Goal: Transaction & Acquisition: Purchase product/service

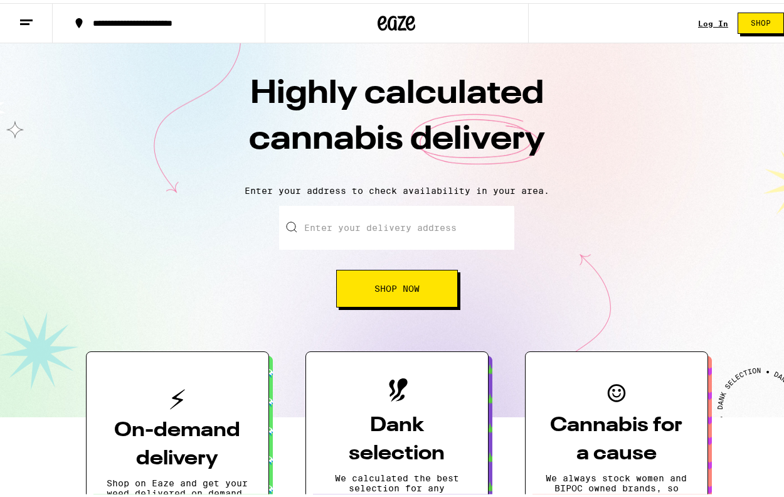
click at [361, 223] on input "Enter your delivery address" at bounding box center [396, 225] width 235 height 44
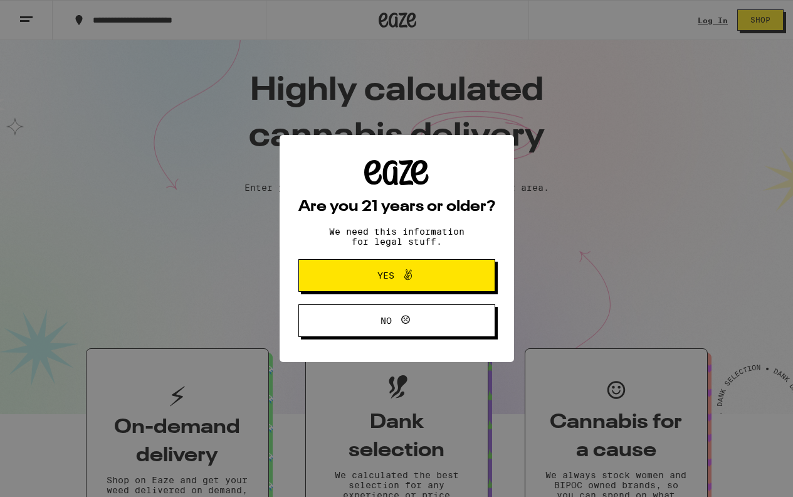
click at [460, 275] on button "Yes" at bounding box center [397, 275] width 197 height 33
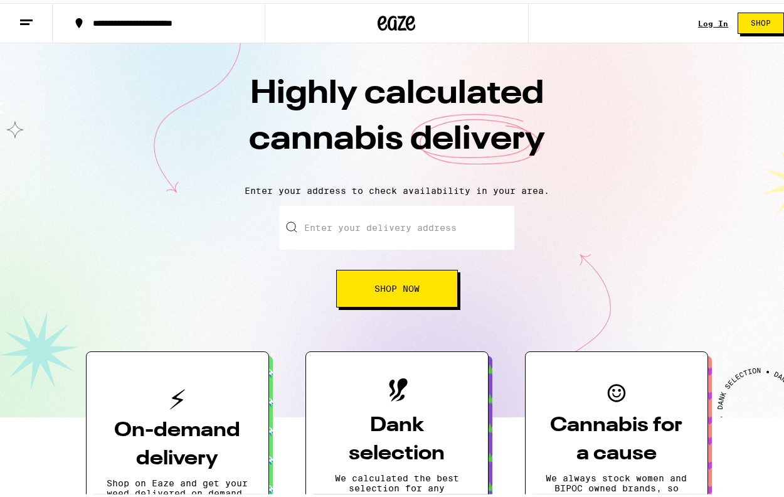
click at [384, 226] on input "Enter your delivery address" at bounding box center [396, 225] width 235 height 44
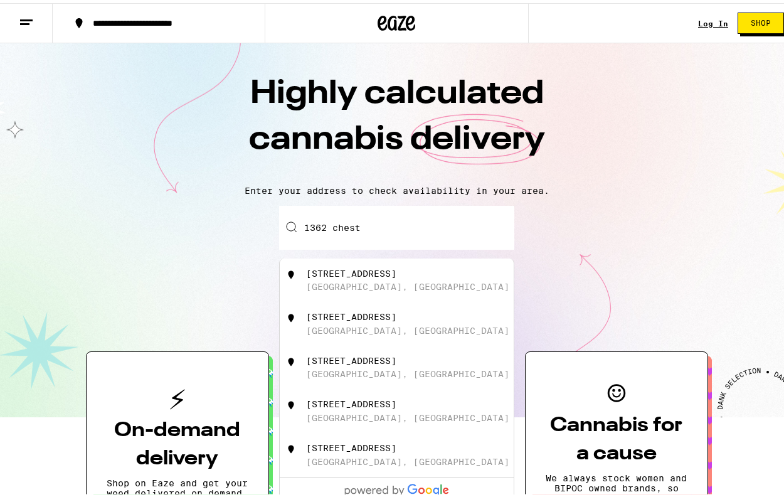
type input "[STREET_ADDRESS]"
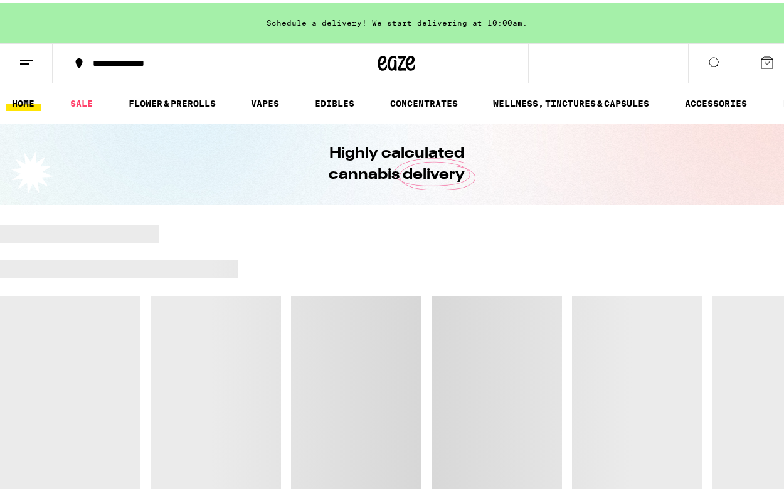
click at [147, 67] on button "**********" at bounding box center [159, 60] width 212 height 38
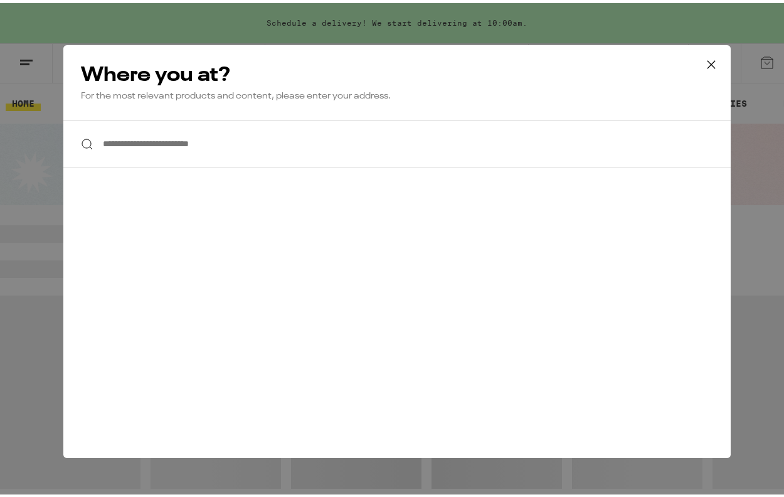
click at [250, 149] on input "**********" at bounding box center [396, 141] width 667 height 48
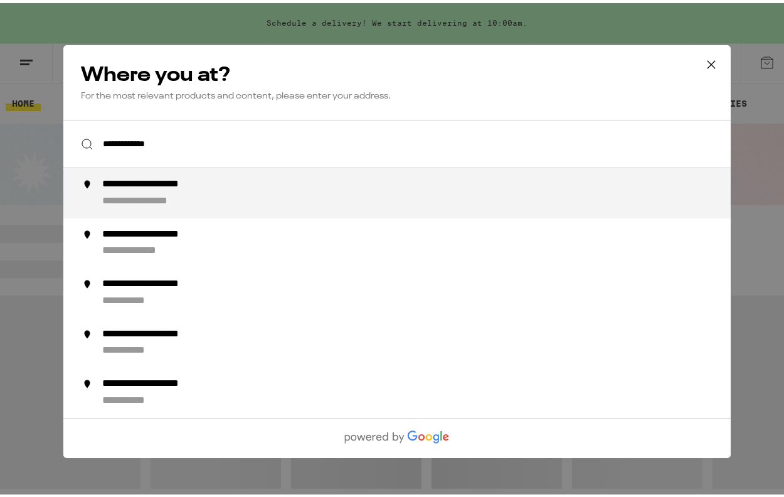
click at [262, 198] on div "**********" at bounding box center [422, 190] width 640 height 30
type input "**********"
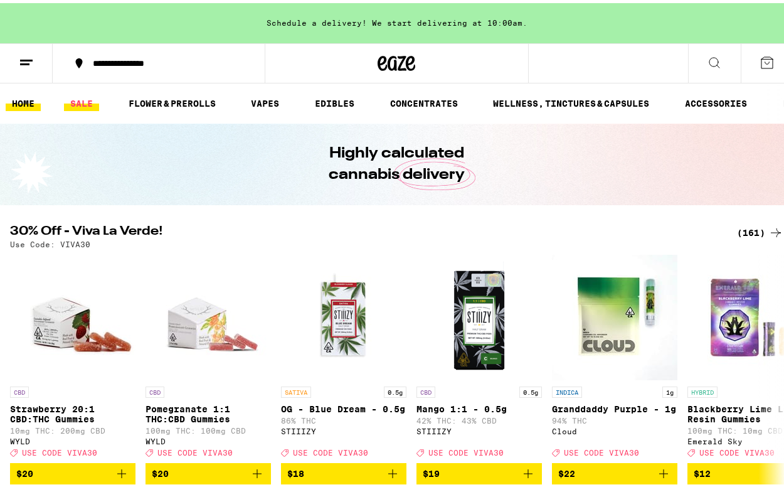
click at [80, 100] on link "SALE" at bounding box center [81, 100] width 35 height 15
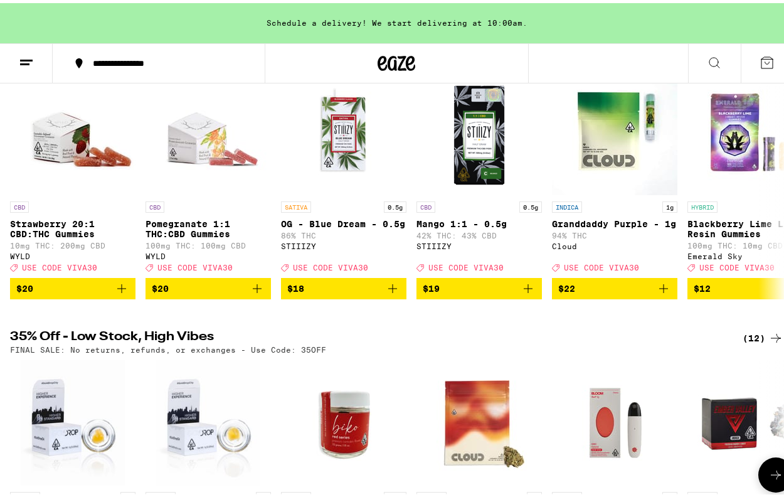
scroll to position [178, 0]
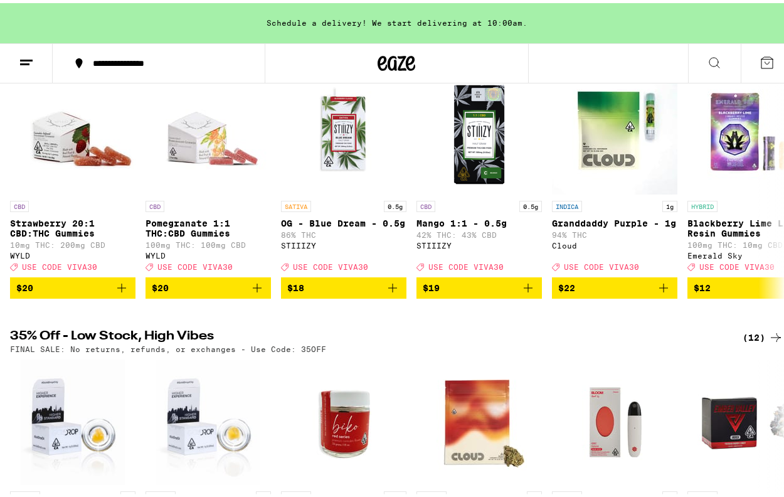
click at [28, 62] on icon at bounding box center [26, 59] width 15 height 15
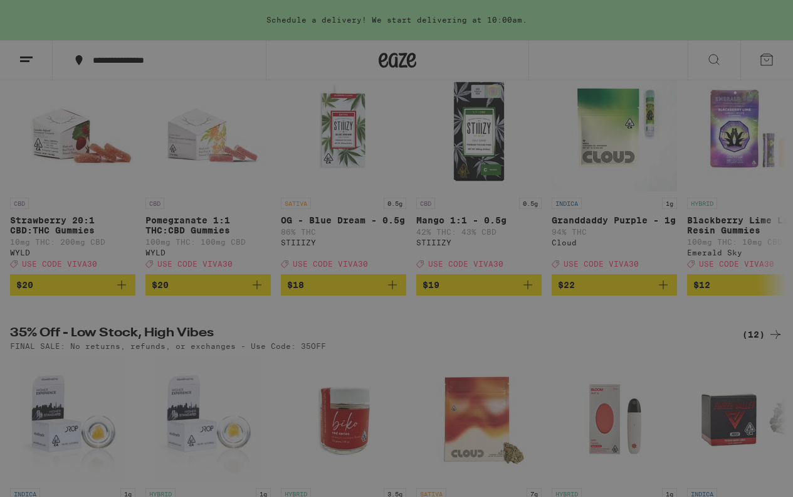
click at [100, 161] on div "Sale" at bounding box center [86, 161] width 44 height 15
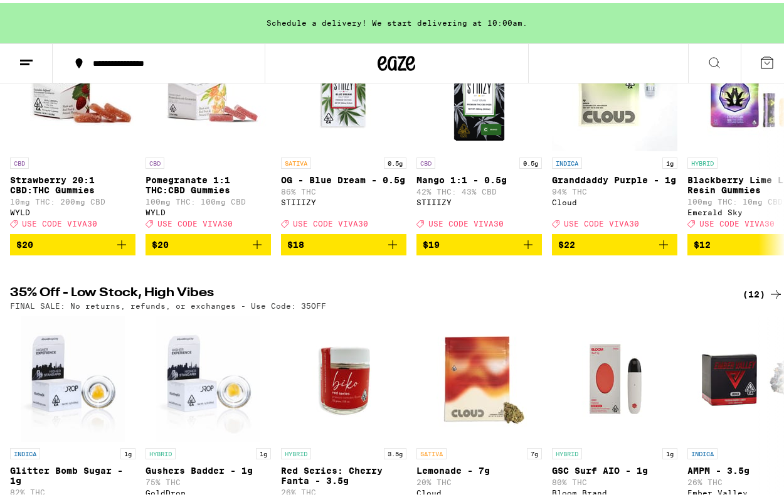
scroll to position [251, 0]
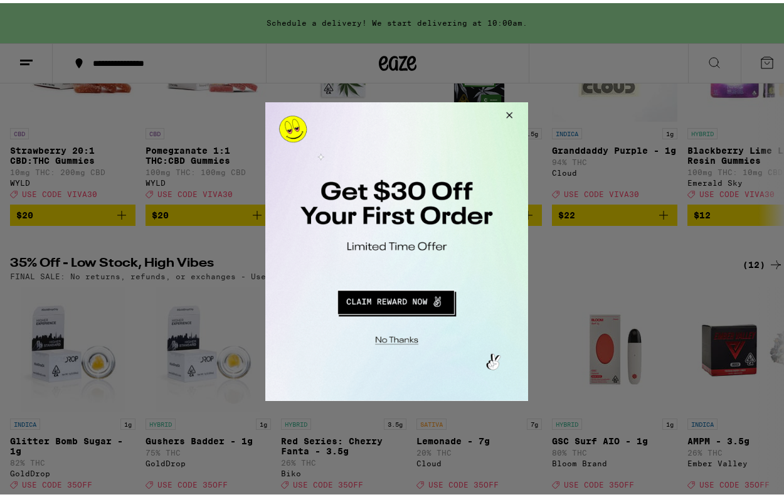
click at [514, 112] on button "Close Modal" at bounding box center [507, 117] width 34 height 30
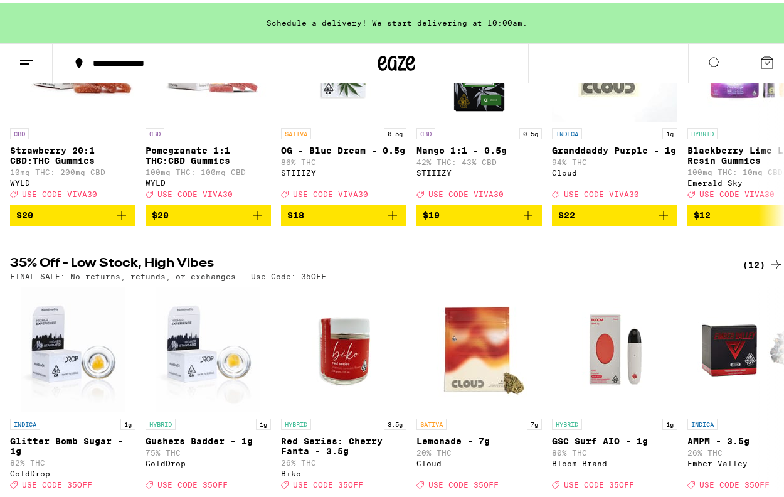
click at [758, 269] on div "(12)" at bounding box center [763, 261] width 41 height 15
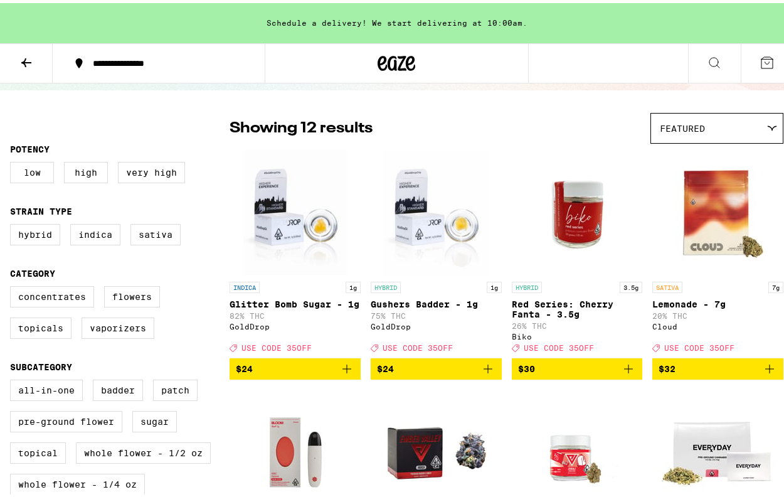
scroll to position [74, 0]
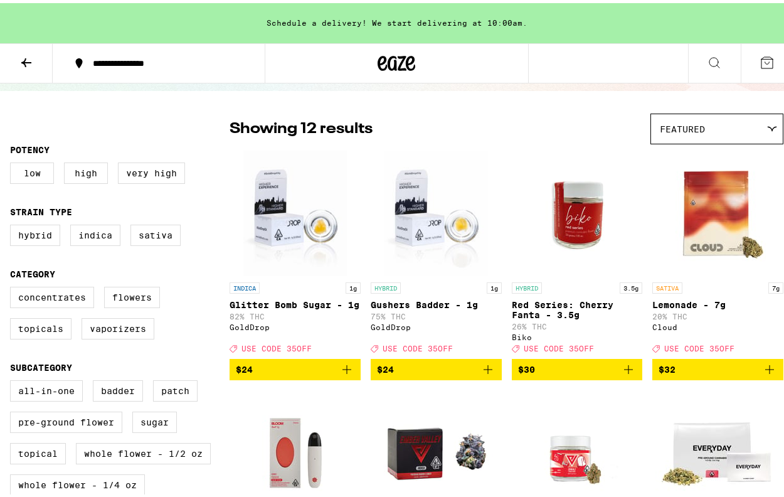
click at [27, 60] on icon at bounding box center [26, 59] width 15 height 15
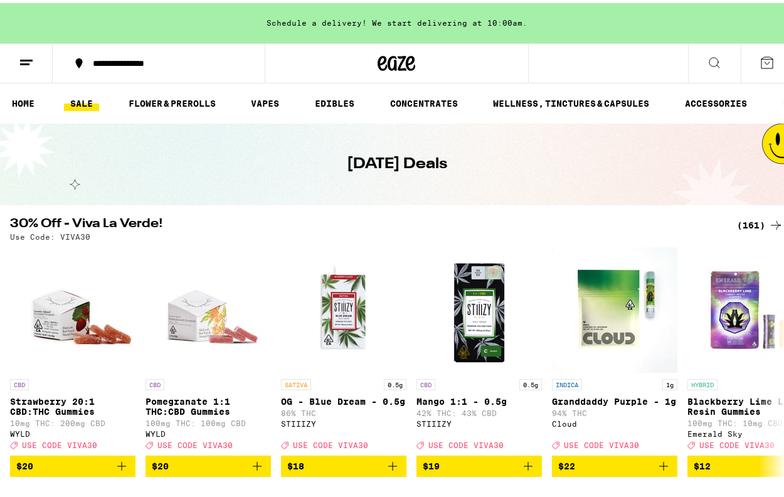
click at [755, 225] on div "(161)" at bounding box center [760, 221] width 46 height 15
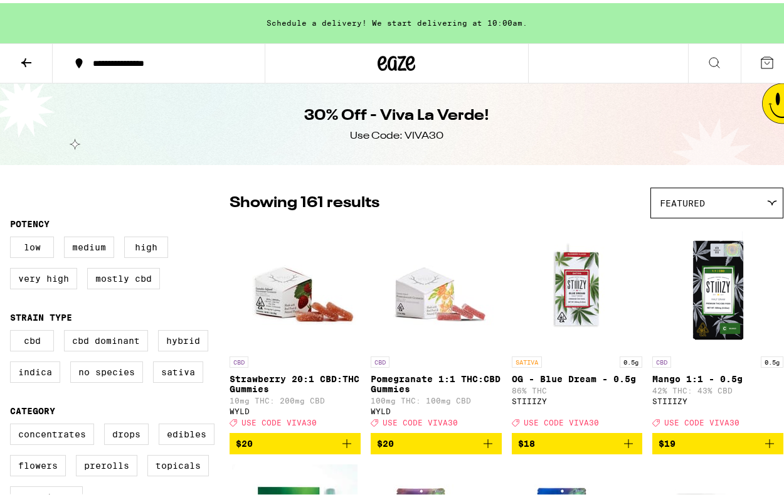
click at [29, 58] on icon at bounding box center [26, 59] width 10 height 9
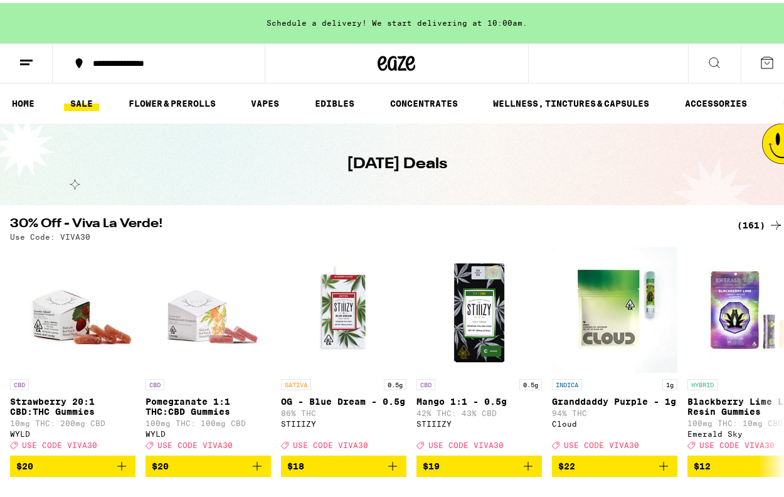
click at [94, 100] on link "SALE" at bounding box center [81, 100] width 35 height 15
click at [756, 226] on div "(161)" at bounding box center [760, 221] width 46 height 15
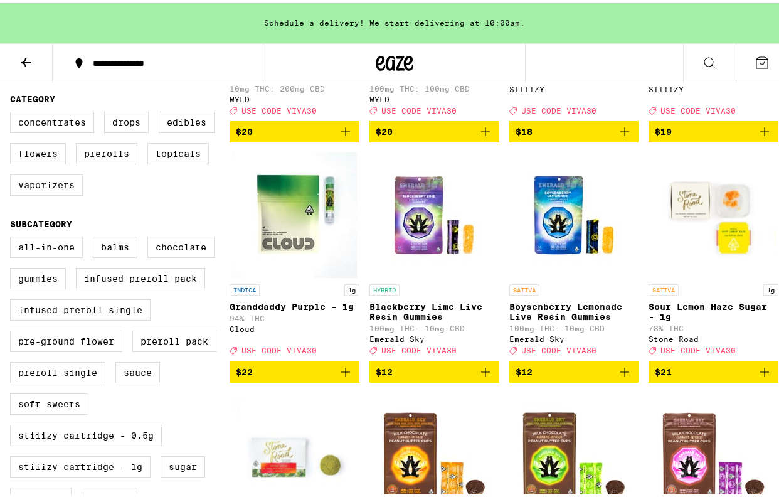
scroll to position [291, 0]
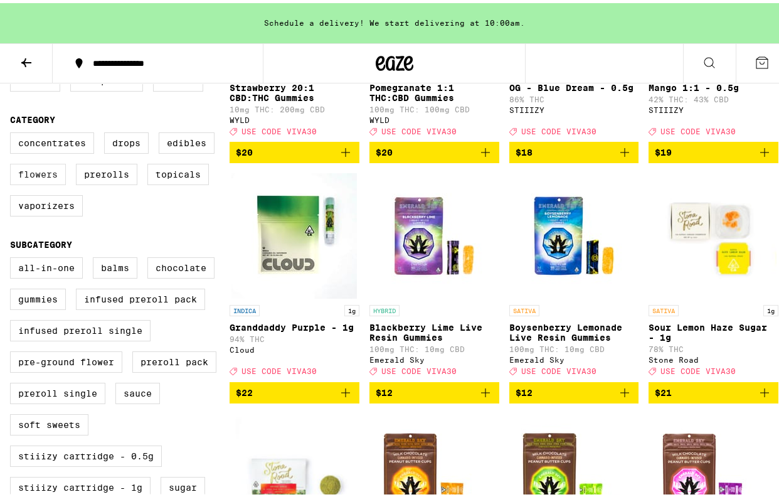
click at [60, 178] on label "Flowers" at bounding box center [38, 171] width 56 height 21
click at [13, 132] on input "Flowers" at bounding box center [13, 131] width 1 height 1
checkbox input "true"
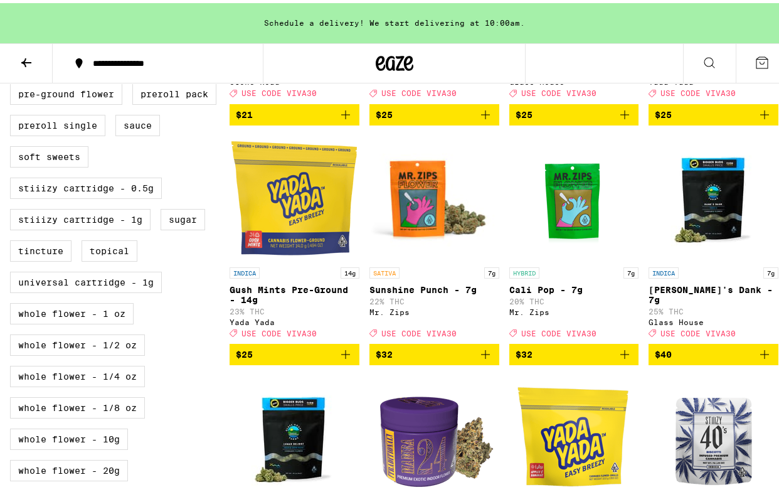
scroll to position [558, 0]
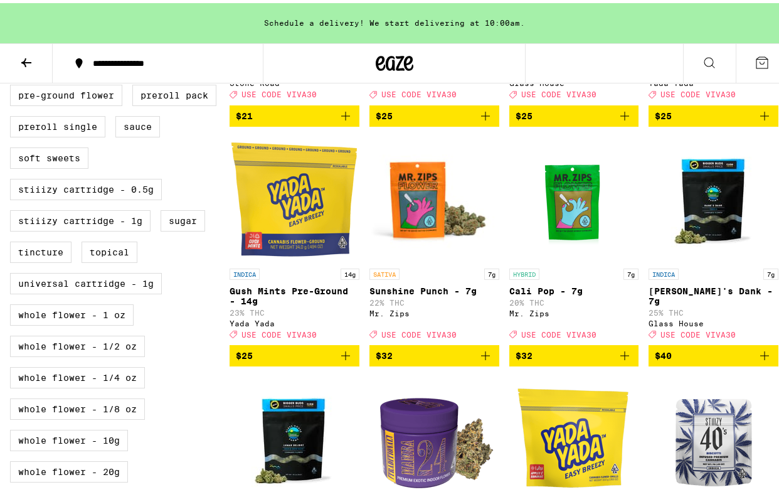
click at [620, 360] on icon "Add to bag" at bounding box center [624, 352] width 15 height 15
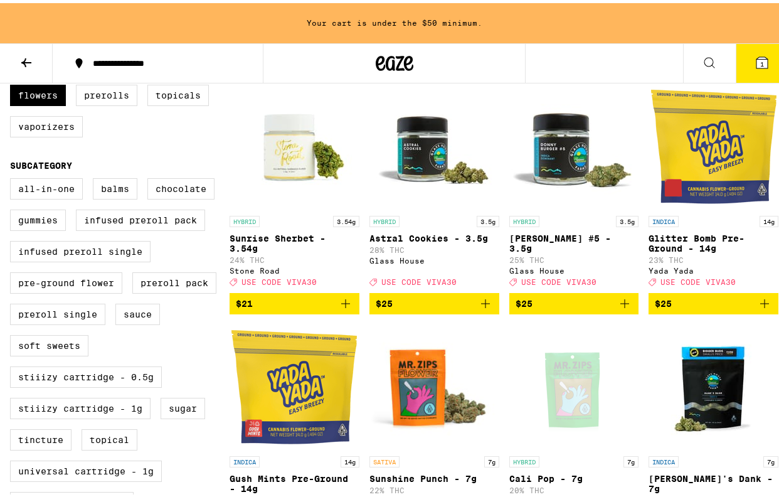
scroll to position [366, 0]
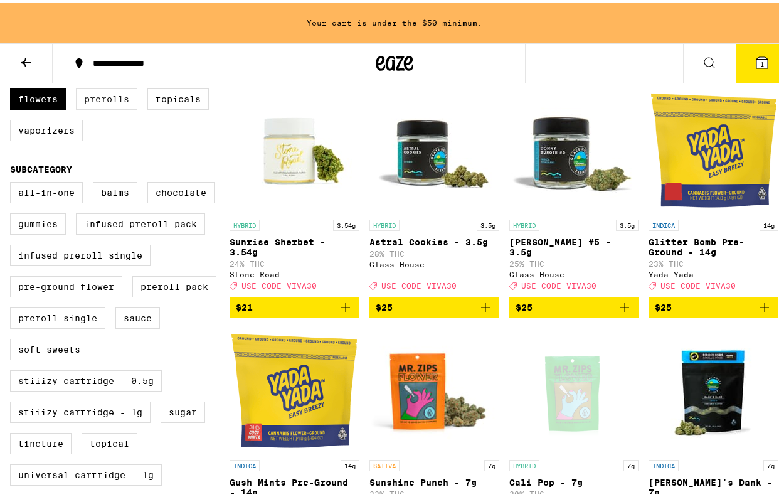
click at [103, 98] on label "Prerolls" at bounding box center [106, 95] width 61 height 21
click at [13, 56] on input "Prerolls" at bounding box center [13, 56] width 1 height 1
checkbox input "true"
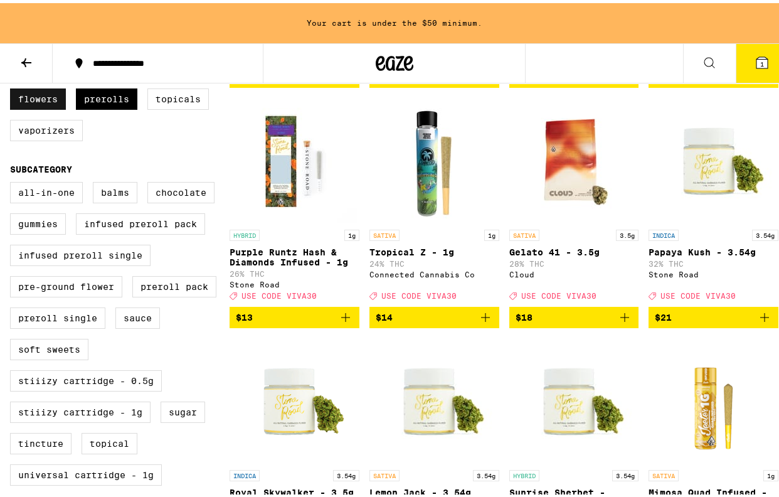
click at [46, 107] on label "Flowers" at bounding box center [38, 95] width 56 height 21
click at [13, 56] on input "Flowers" at bounding box center [13, 56] width 1 height 1
checkbox input "false"
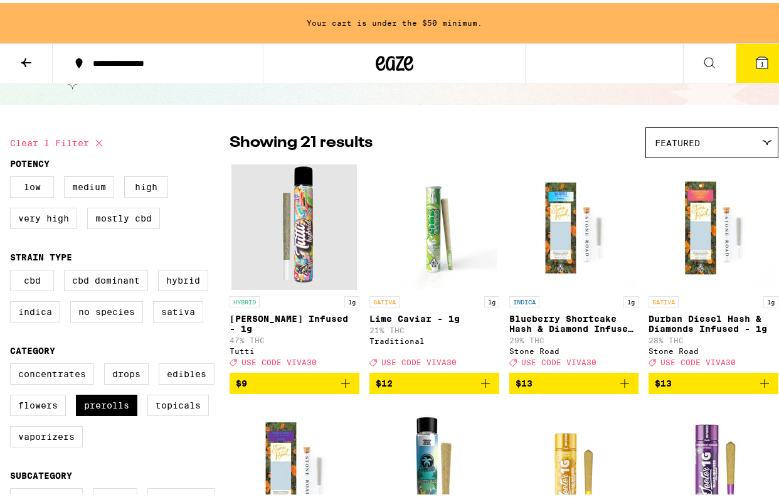
scroll to position [60, 0]
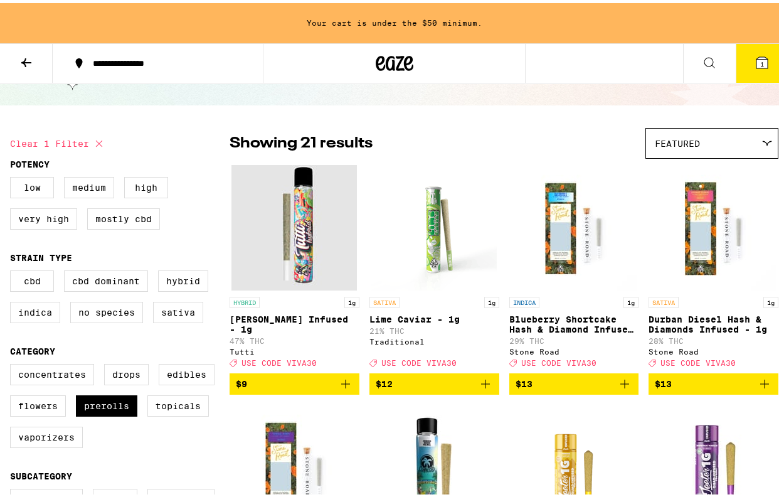
click at [428, 238] on img "Open page for Lime Caviar - 1g from Traditional" at bounding box center [433, 224] width 125 height 125
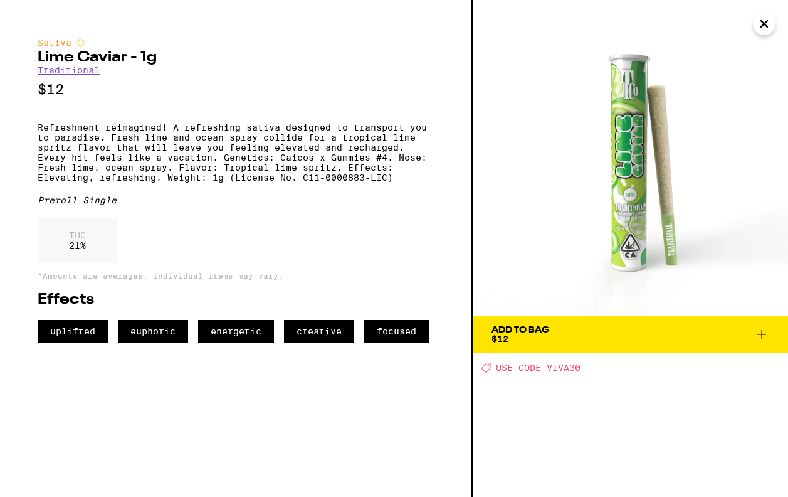
click at [763, 26] on icon "Close" at bounding box center [764, 24] width 6 height 6
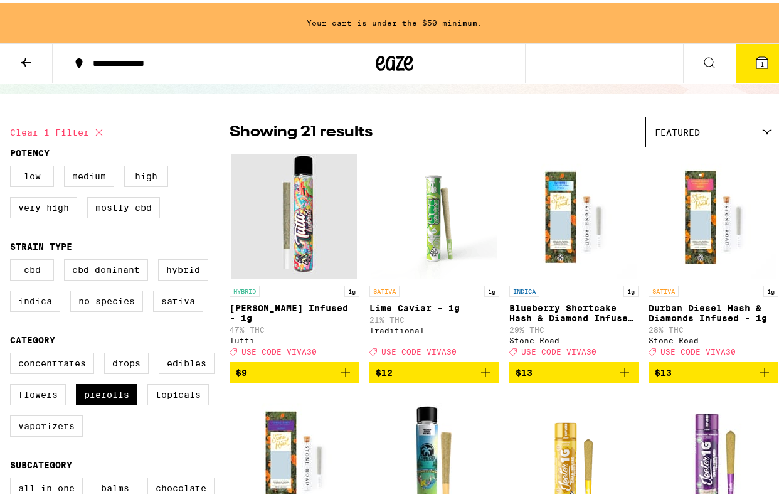
scroll to position [73, 0]
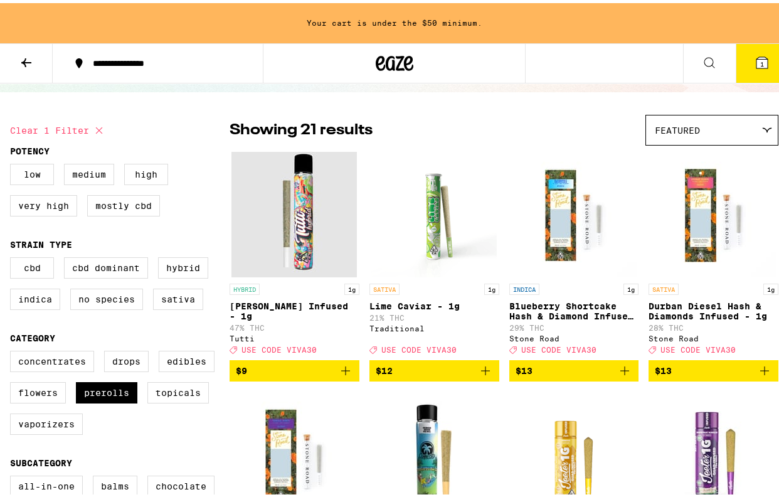
click at [344, 375] on icon "Add to bag" at bounding box center [345, 367] width 15 height 15
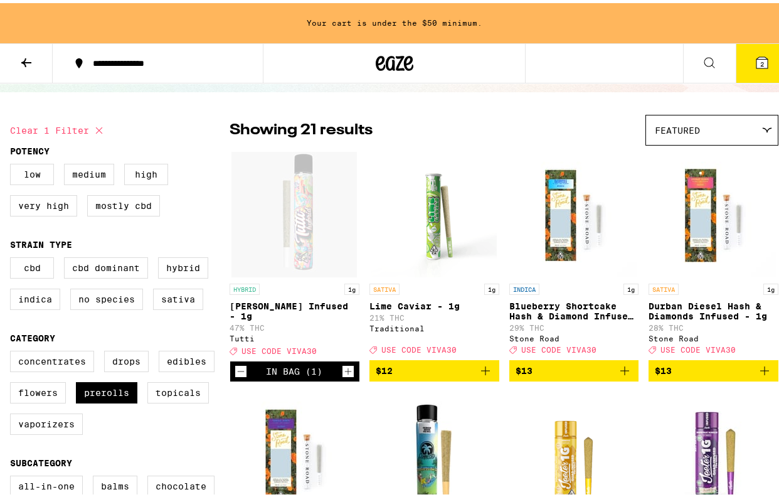
click at [759, 66] on icon at bounding box center [761, 59] width 15 height 15
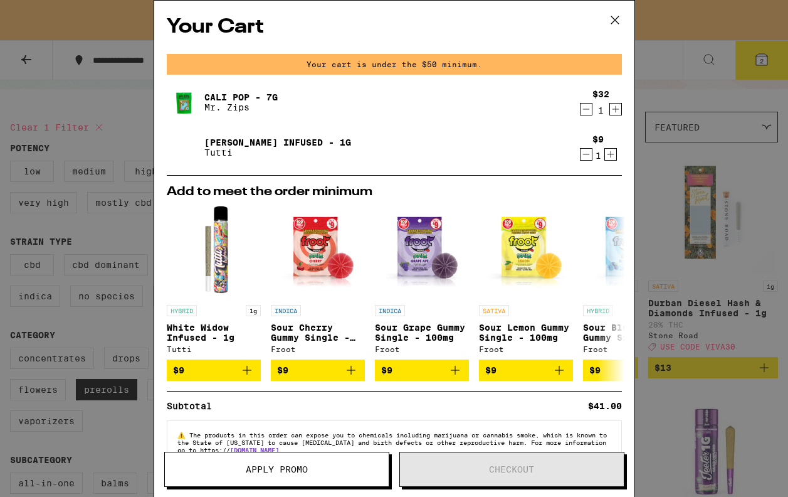
click at [607, 19] on icon at bounding box center [615, 20] width 19 height 19
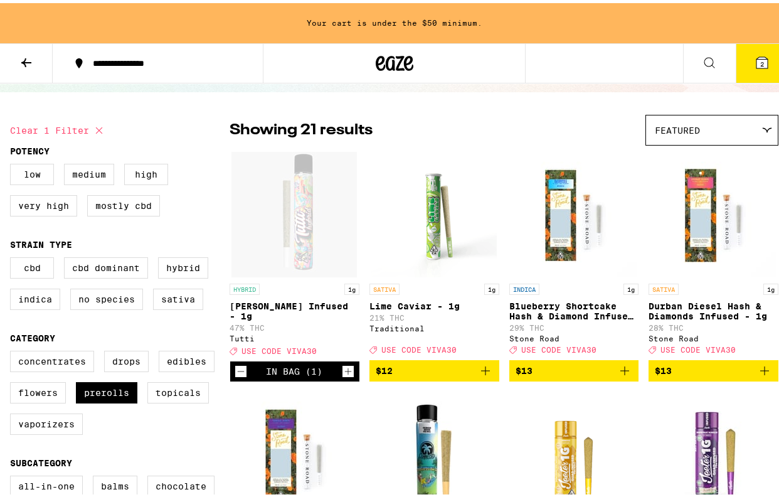
click at [31, 56] on icon at bounding box center [26, 59] width 15 height 15
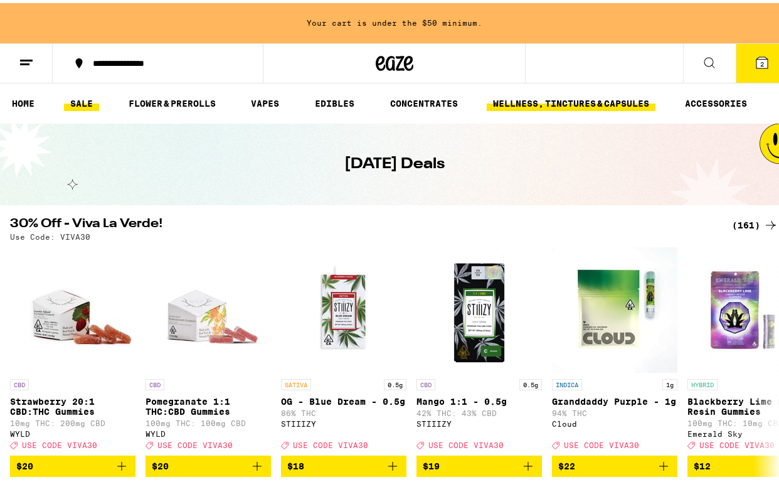
click at [554, 107] on link "WELLNESS, TINCTURES & CAPSULES" at bounding box center [571, 100] width 169 height 15
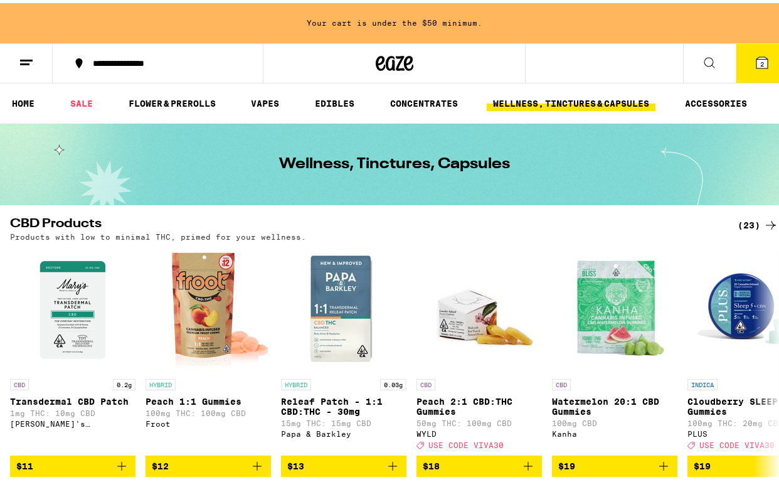
click at [756, 60] on icon at bounding box center [761, 59] width 11 height 11
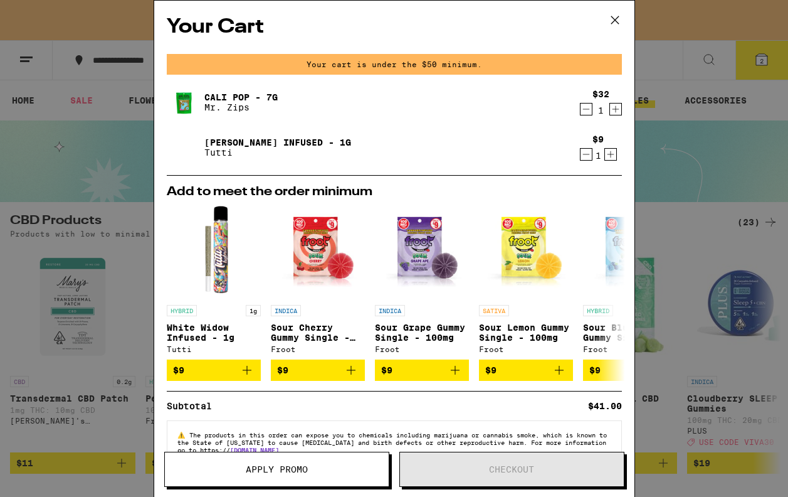
click at [112, 81] on div "Your Cart Your cart is under the $50 minimum. Cali Pop - 7g Mr. Zips $32 1 [PER…" at bounding box center [394, 248] width 788 height 497
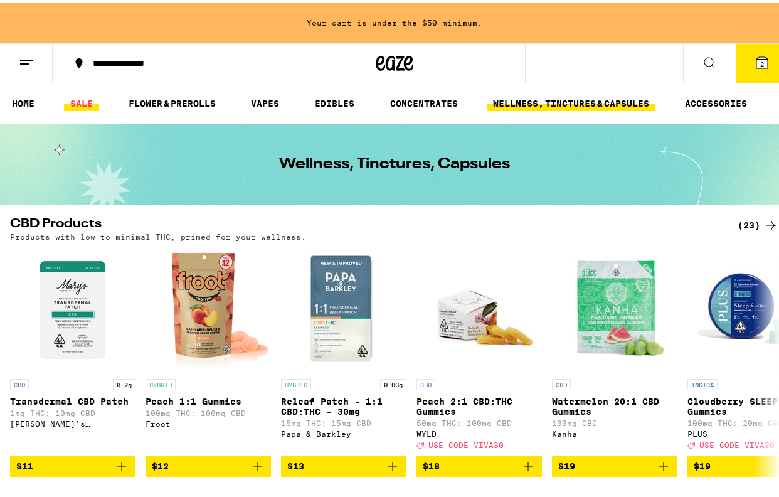
click at [92, 102] on link "SALE" at bounding box center [81, 100] width 35 height 15
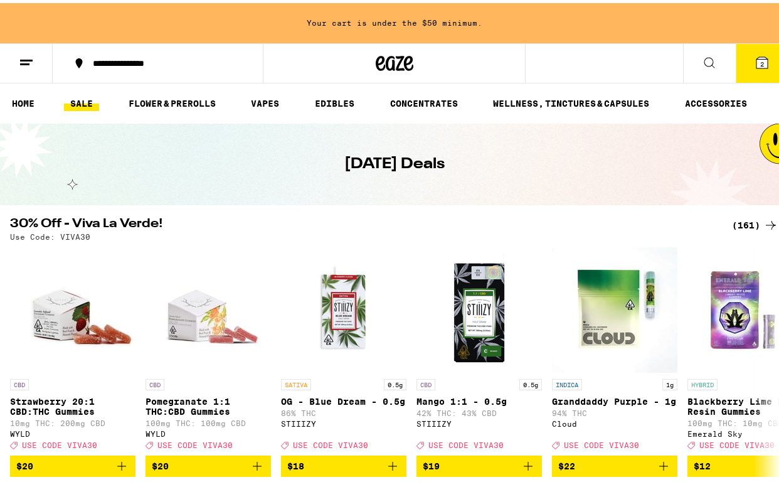
click at [23, 61] on line at bounding box center [24, 61] width 9 height 0
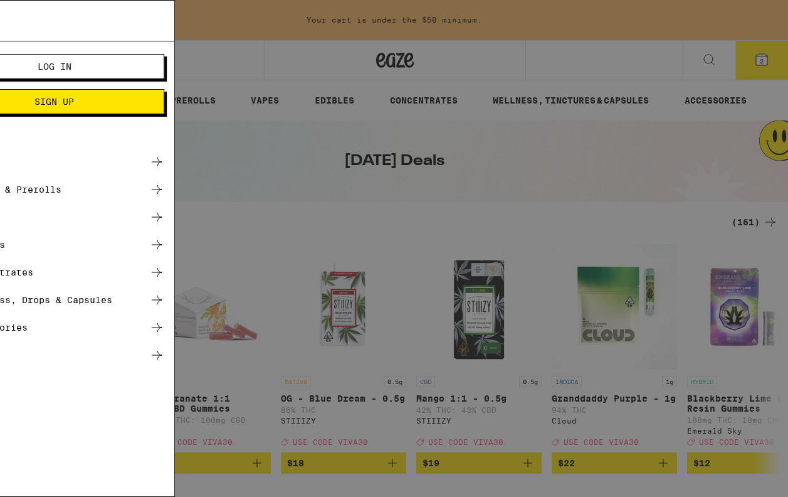
click at [316, 230] on div "Menu Log In Sign Up Shop Sale Flower & Prerolls Vapes Edibles Concentrates Well…" at bounding box center [394, 248] width 788 height 497
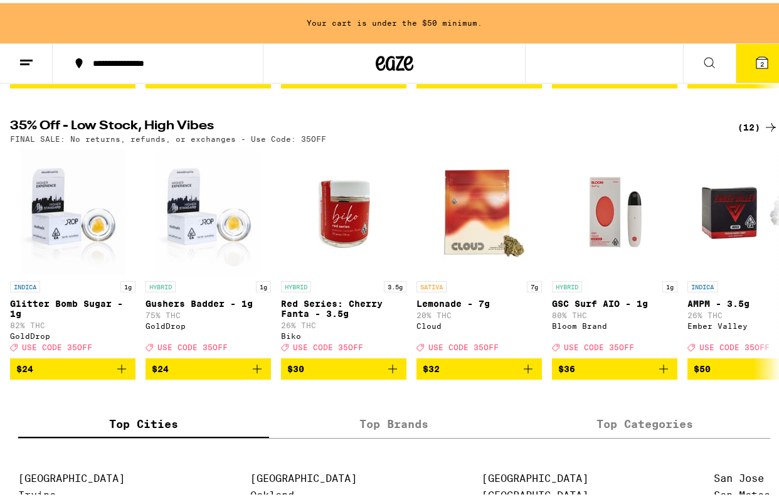
scroll to position [382, 0]
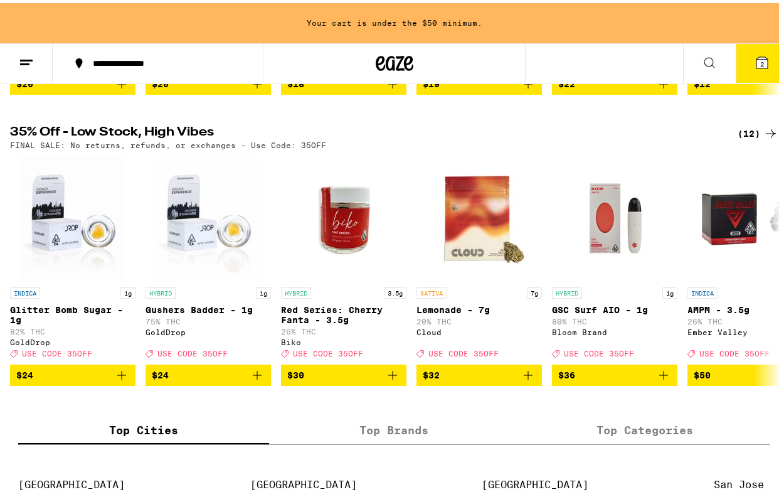
click at [739, 138] on div "(12)" at bounding box center [758, 130] width 41 height 15
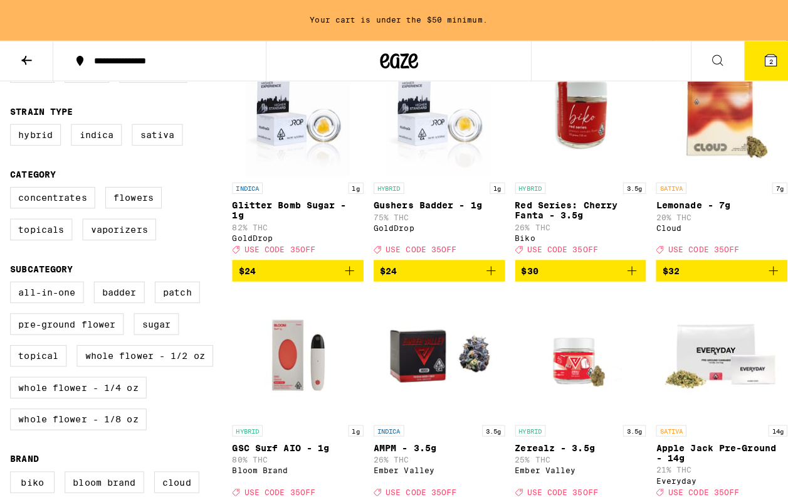
scroll to position [169, 0]
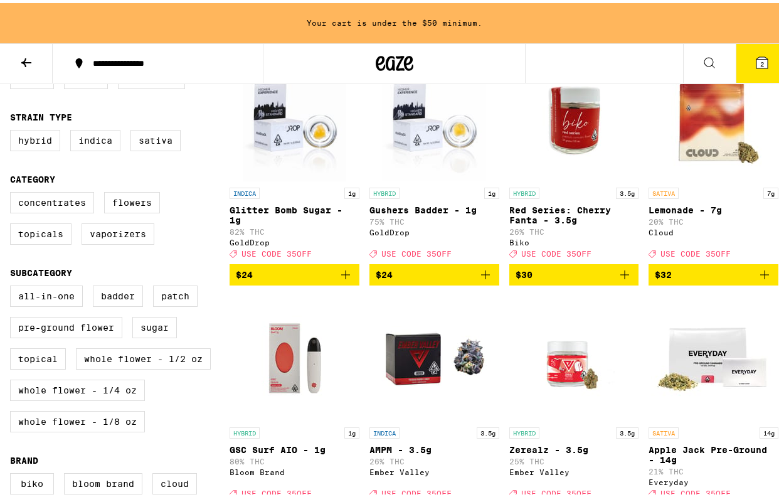
click at [622, 279] on icon "Add to bag" at bounding box center [624, 271] width 15 height 15
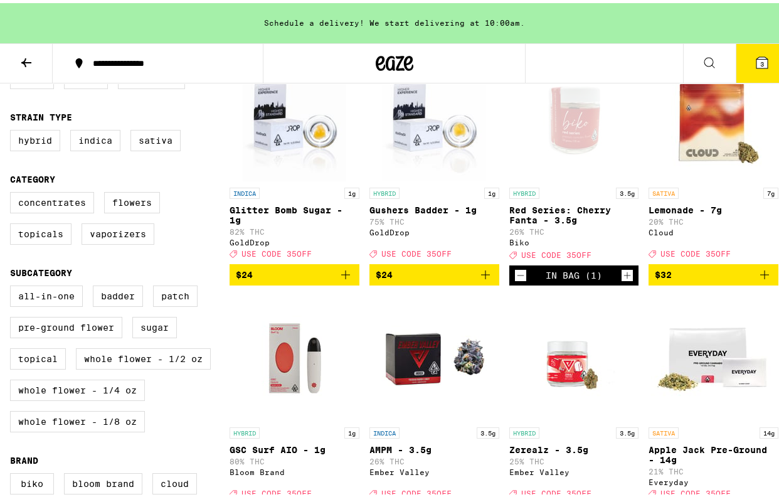
click at [756, 59] on icon at bounding box center [761, 59] width 11 height 11
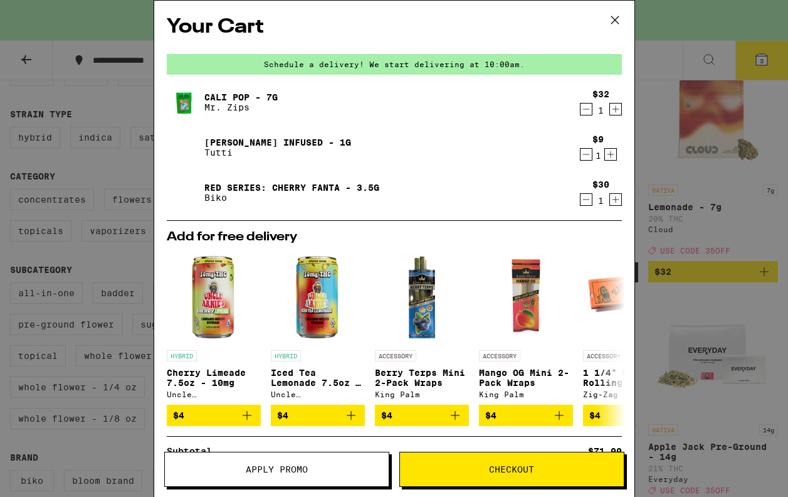
click at [581, 160] on icon "Decrement" at bounding box center [586, 154] width 11 height 15
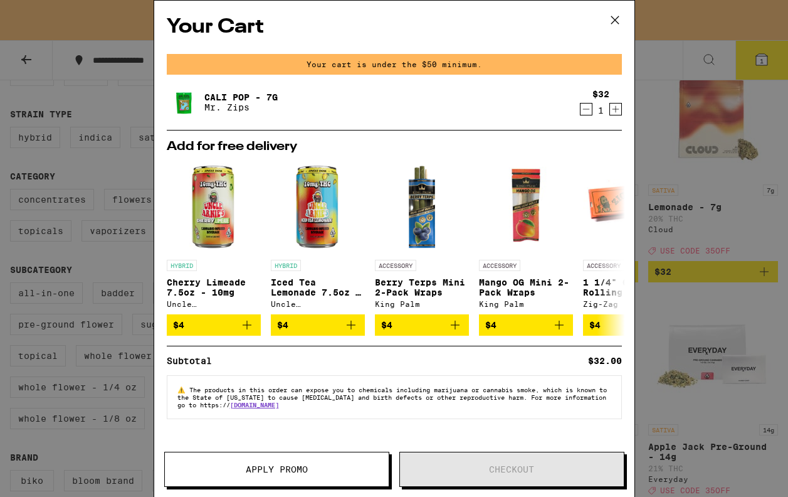
click at [611, 26] on icon at bounding box center [615, 20] width 19 height 19
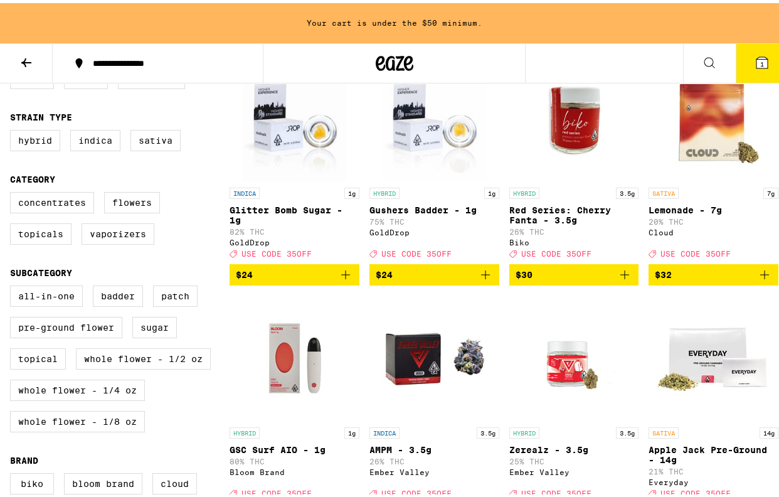
click at [618, 273] on icon "Add to bag" at bounding box center [624, 271] width 15 height 15
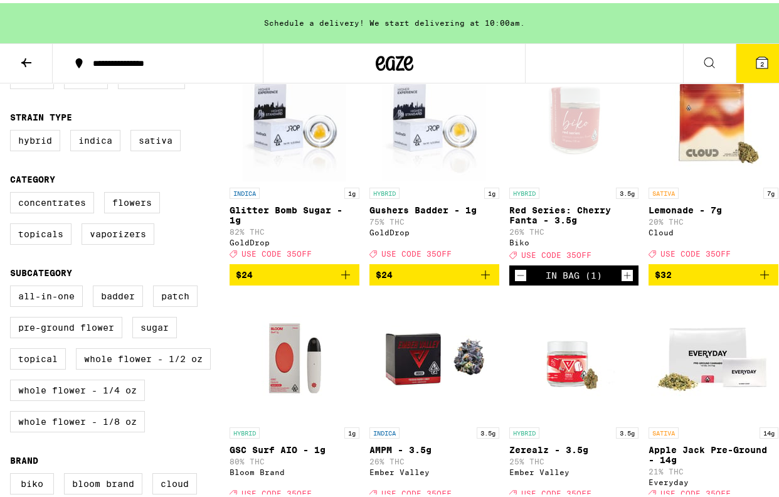
click at [756, 55] on icon at bounding box center [761, 59] width 11 height 11
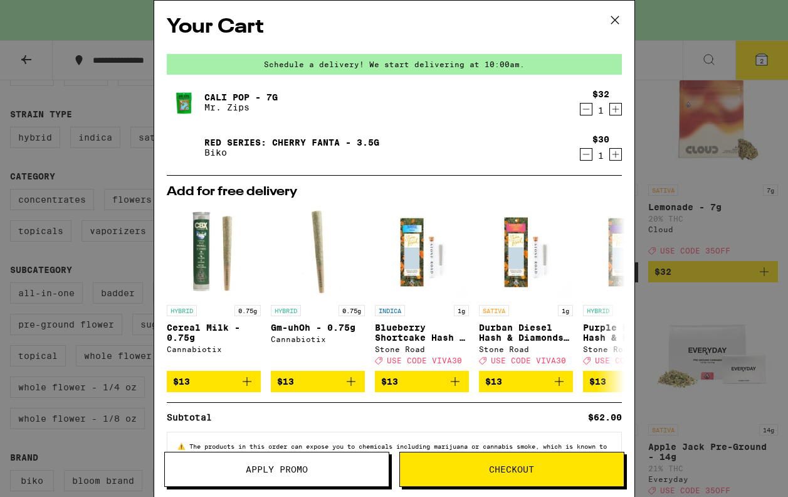
click at [613, 26] on icon at bounding box center [615, 20] width 19 height 19
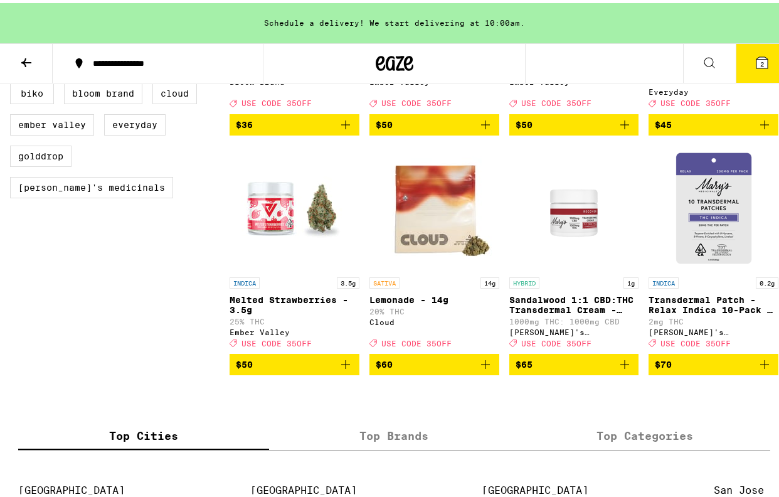
scroll to position [559, 0]
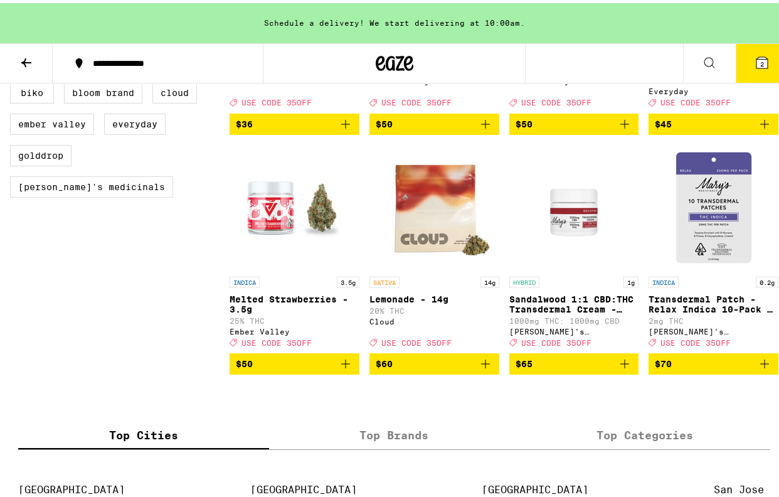
click at [736, 72] on button "2" at bounding box center [762, 60] width 53 height 39
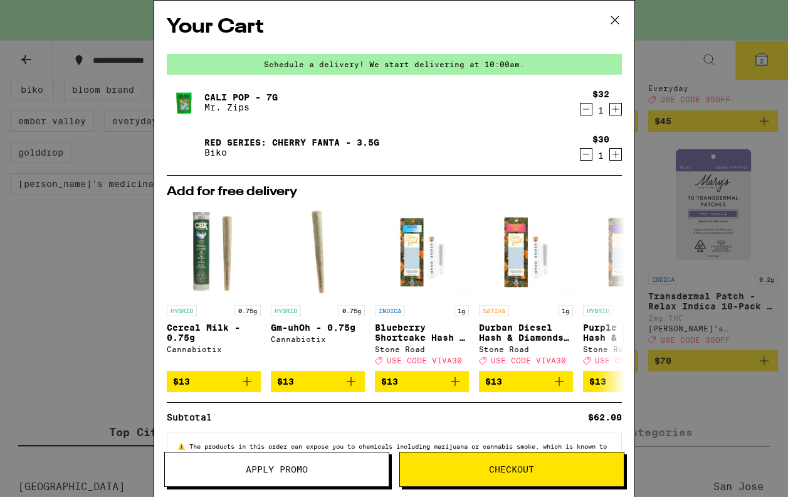
click at [610, 20] on icon at bounding box center [615, 20] width 19 height 19
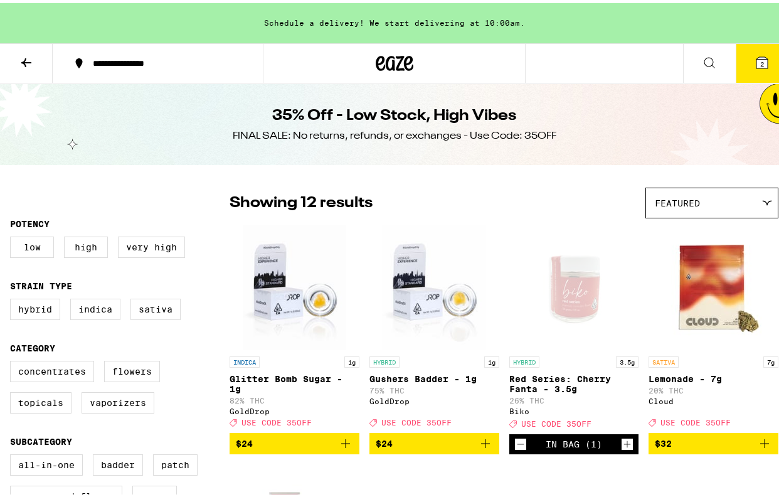
click at [517, 448] on icon "Decrement" at bounding box center [520, 440] width 11 height 15
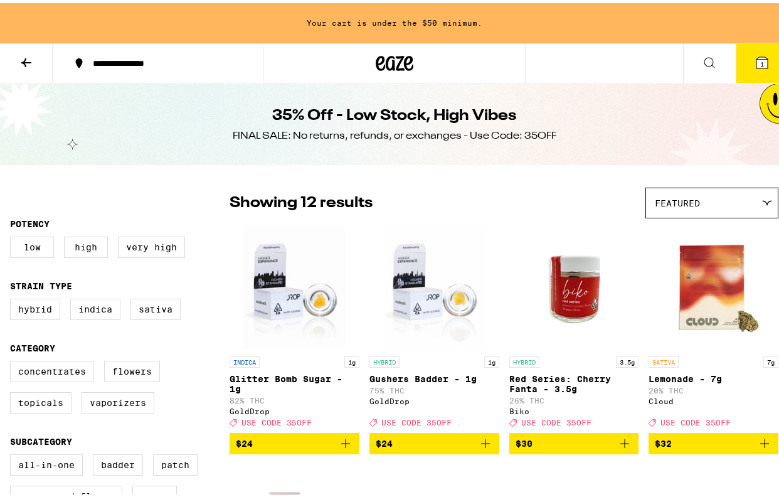
click at [36, 67] on button at bounding box center [26, 61] width 53 height 40
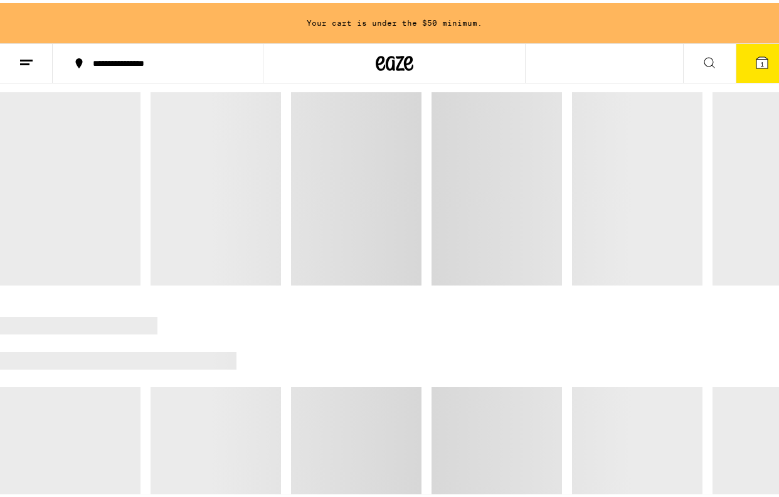
scroll to position [196, 0]
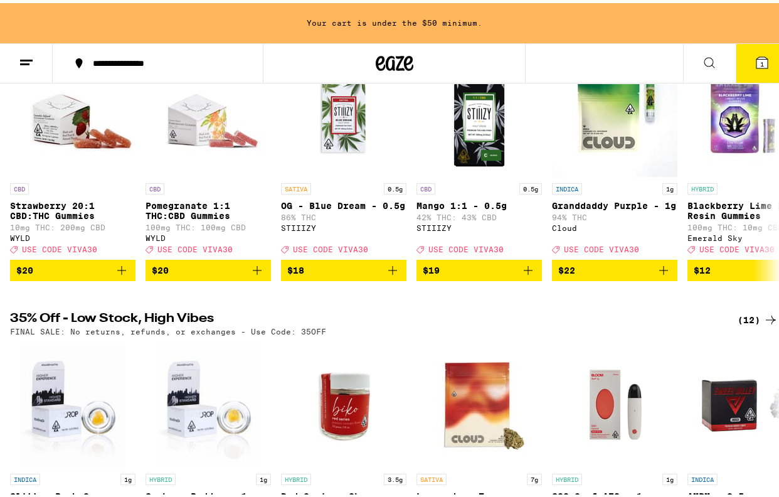
click at [29, 62] on icon at bounding box center [26, 59] width 15 height 15
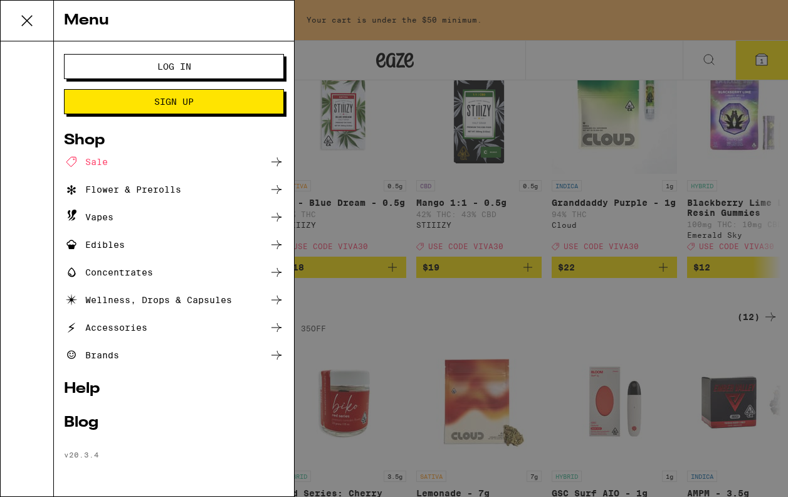
click at [95, 164] on div "Sale" at bounding box center [86, 161] width 44 height 15
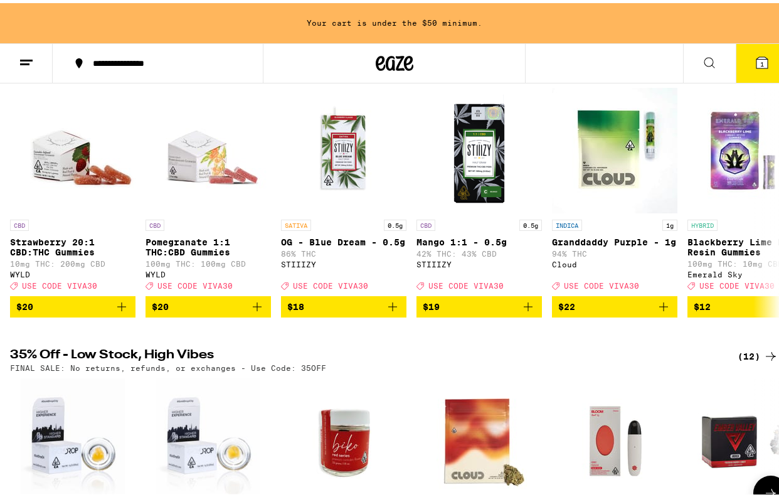
scroll to position [162, 0]
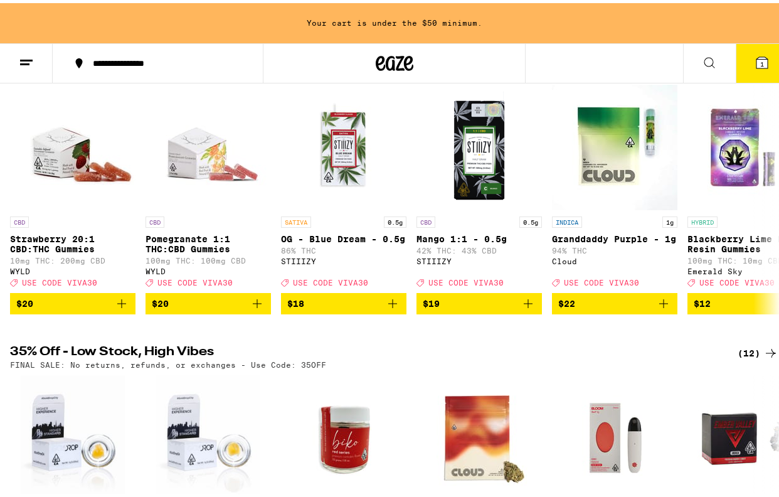
click at [761, 65] on button "1" at bounding box center [762, 60] width 53 height 39
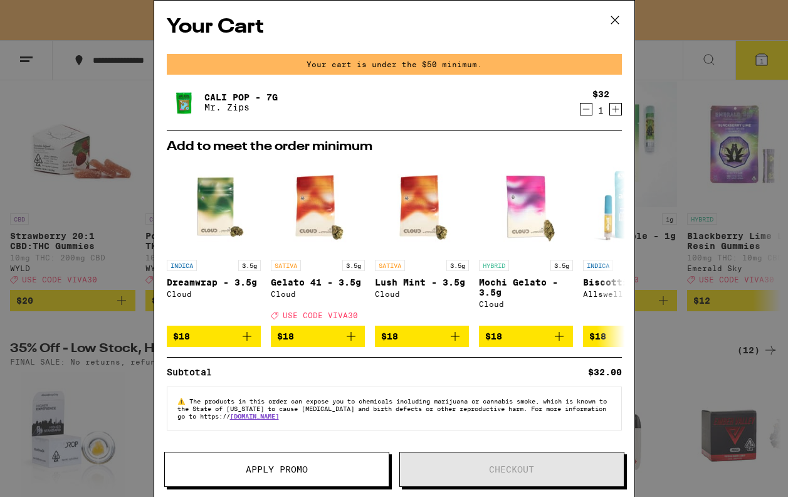
click at [618, 16] on icon at bounding box center [615, 20] width 8 height 8
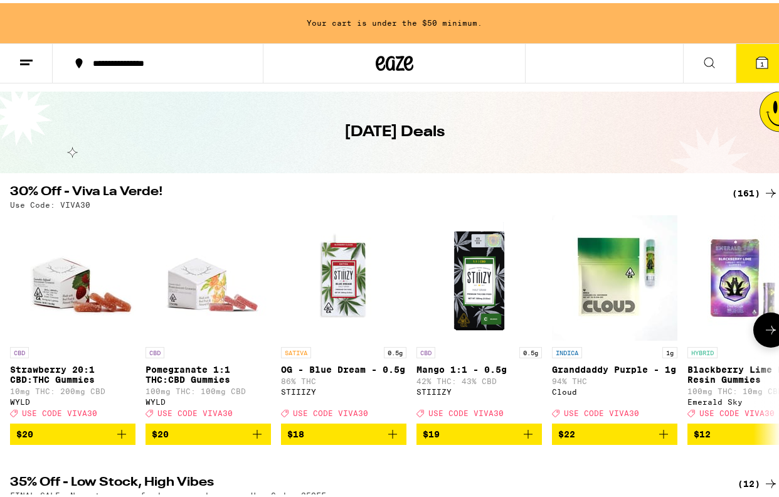
scroll to position [23, 0]
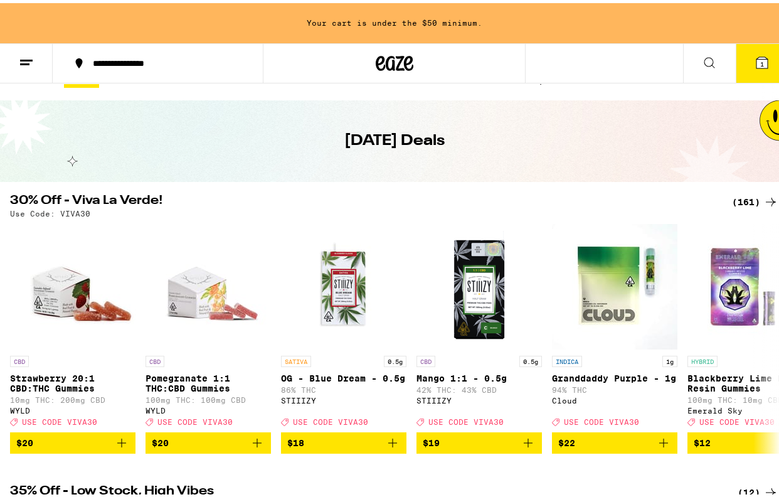
click at [746, 206] on div "(161)" at bounding box center [755, 198] width 46 height 15
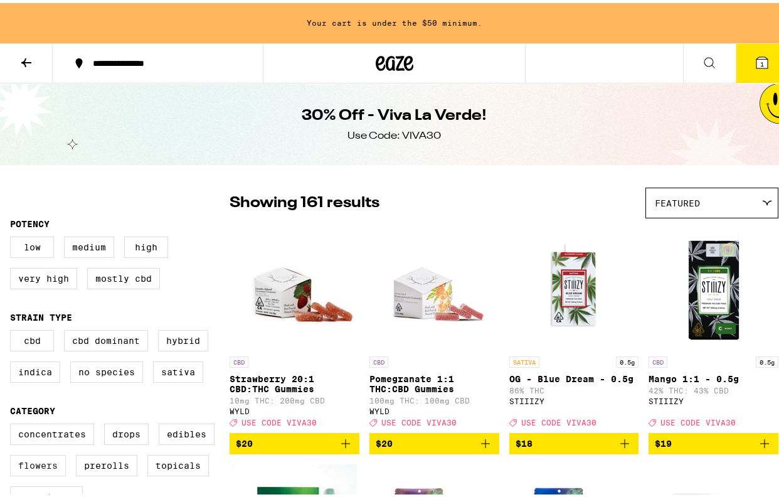
click at [43, 465] on label "Flowers" at bounding box center [38, 462] width 56 height 21
click at [13, 423] on input "Flowers" at bounding box center [13, 422] width 1 height 1
checkbox input "true"
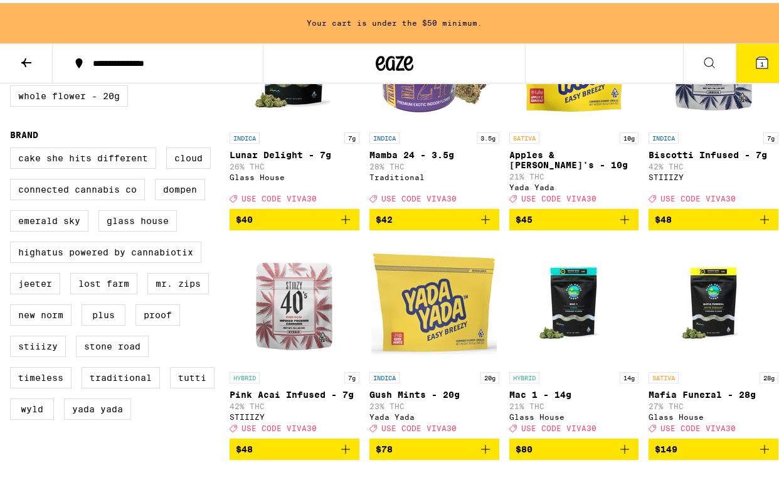
scroll to position [955, 0]
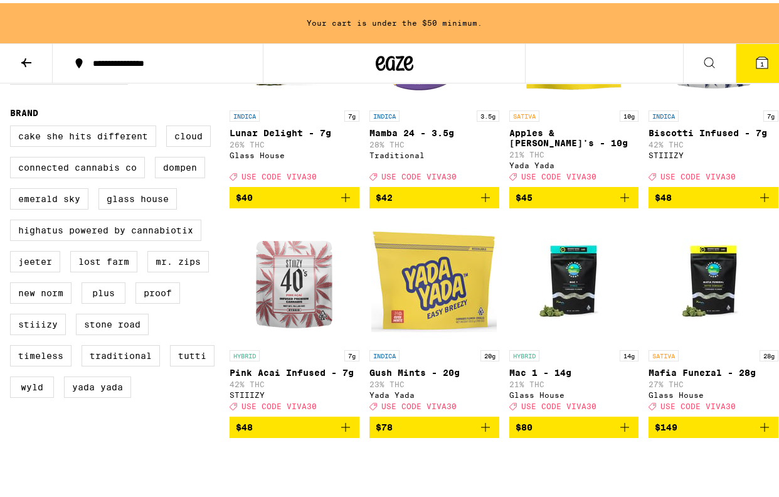
click at [317, 431] on span "$48" at bounding box center [294, 423] width 117 height 15
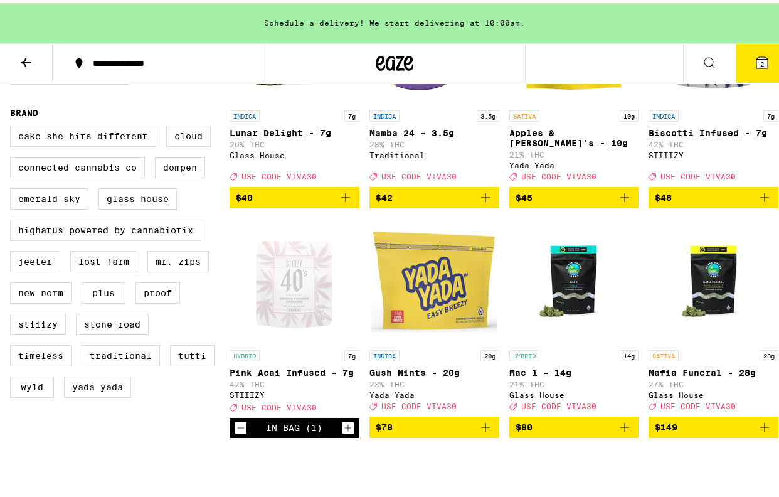
click at [754, 66] on icon at bounding box center [761, 59] width 15 height 15
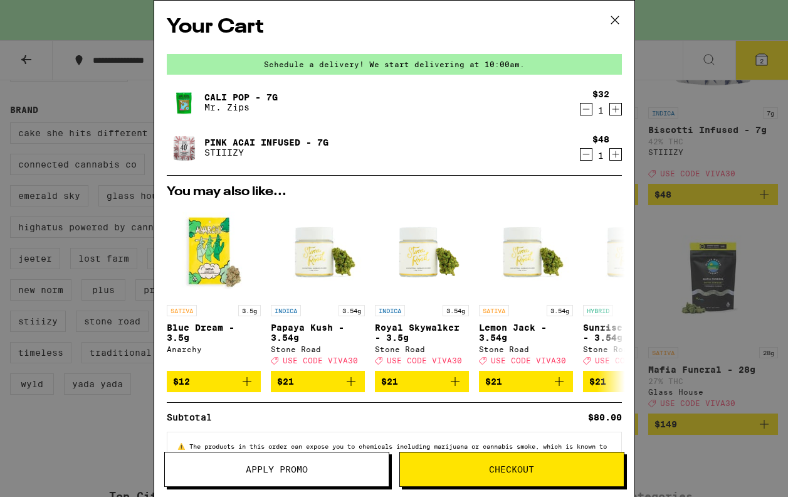
click at [581, 111] on icon "Decrement" at bounding box center [586, 109] width 11 height 15
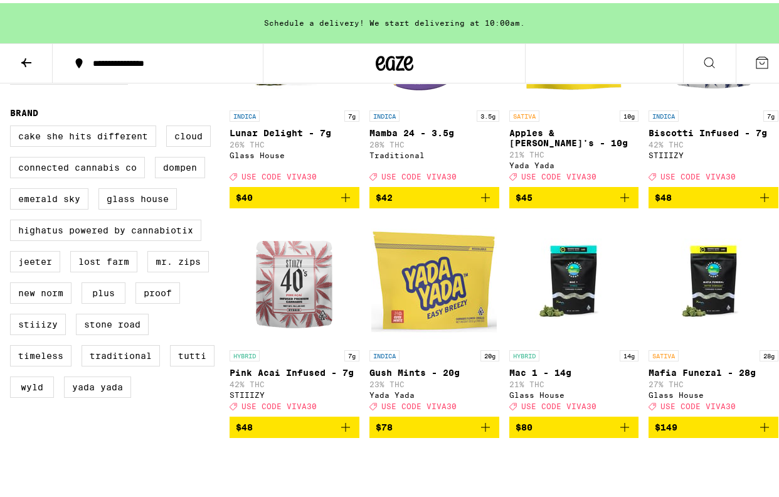
click at [736, 60] on button at bounding box center [762, 60] width 53 height 39
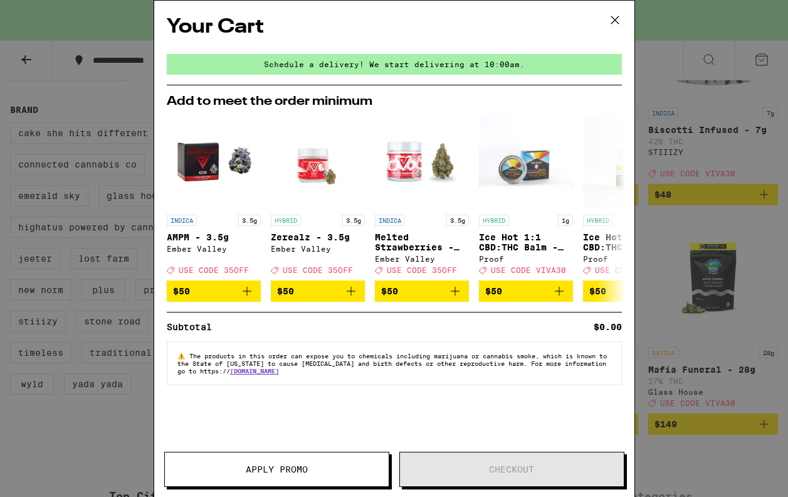
click at [616, 25] on icon at bounding box center [615, 20] width 19 height 19
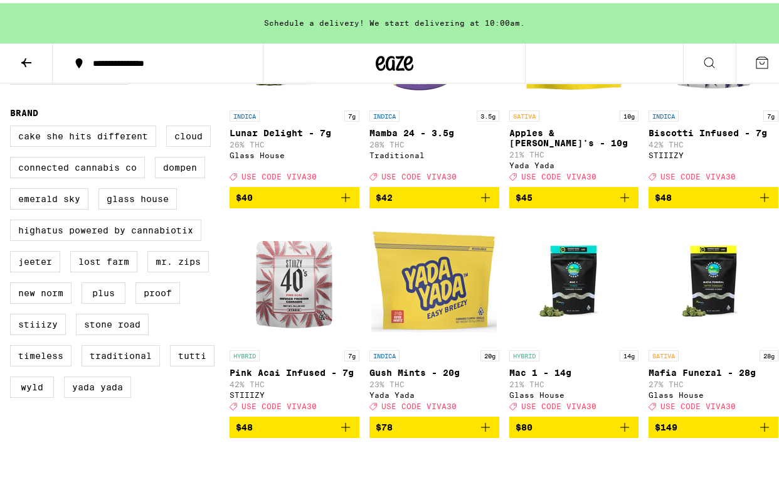
click at [347, 431] on icon "Add to bag" at bounding box center [345, 423] width 15 height 15
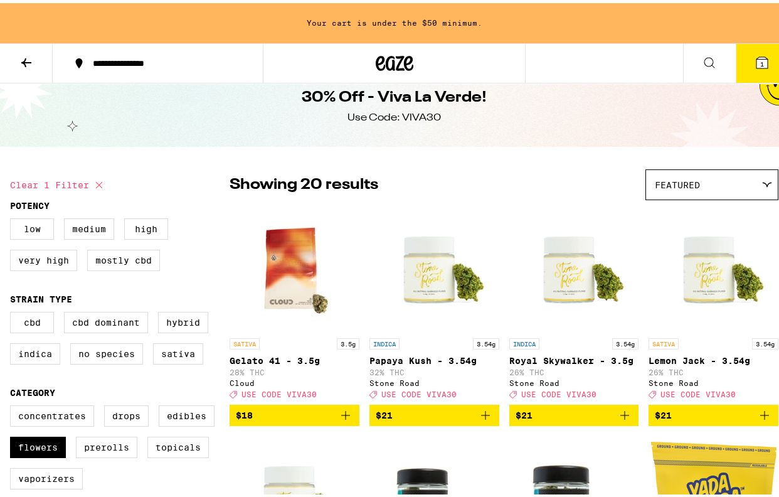
scroll to position [23, 0]
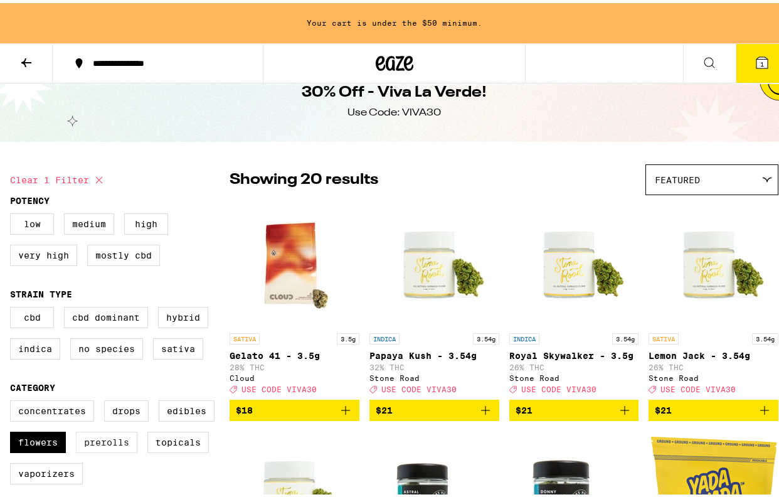
click at [122, 450] on label "Prerolls" at bounding box center [106, 438] width 61 height 21
click at [13, 399] on input "Prerolls" at bounding box center [13, 399] width 1 height 1
checkbox input "true"
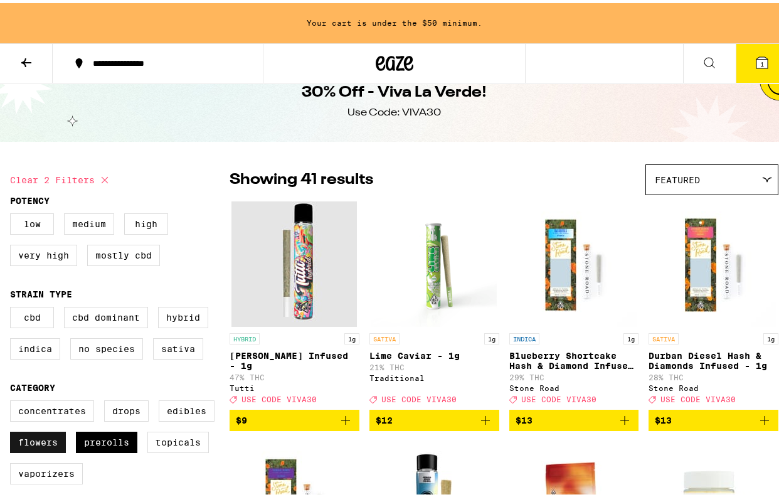
click at [41, 450] on label "Flowers" at bounding box center [38, 438] width 56 height 21
click at [13, 399] on input "Flowers" at bounding box center [13, 399] width 1 height 1
checkbox input "false"
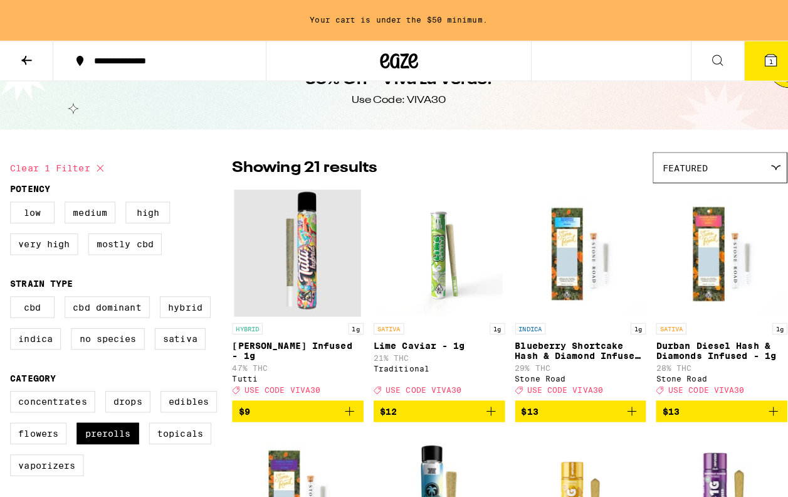
scroll to position [29, 0]
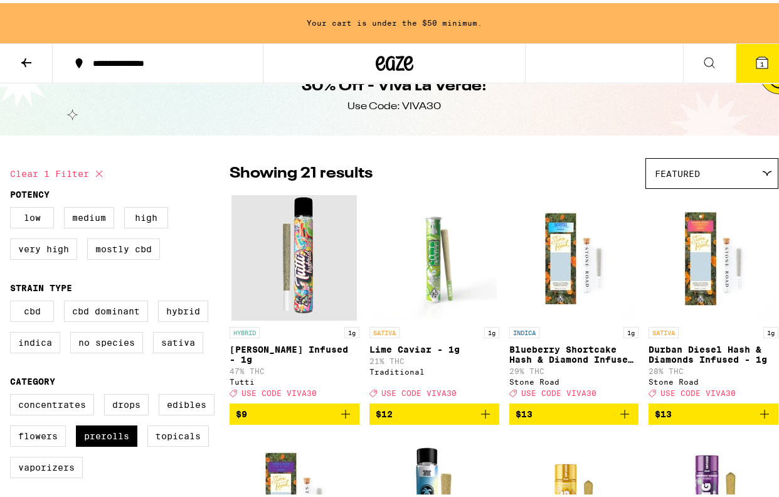
click at [341, 418] on icon "Add to bag" at bounding box center [345, 410] width 15 height 15
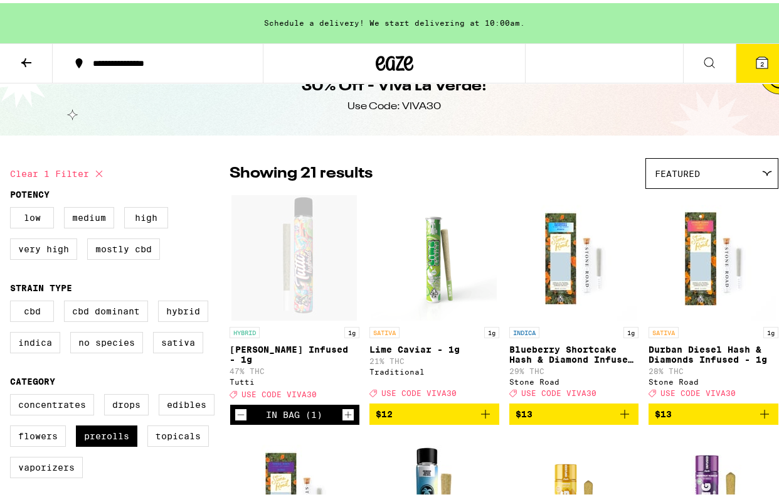
click at [765, 79] on button "2" at bounding box center [762, 60] width 53 height 39
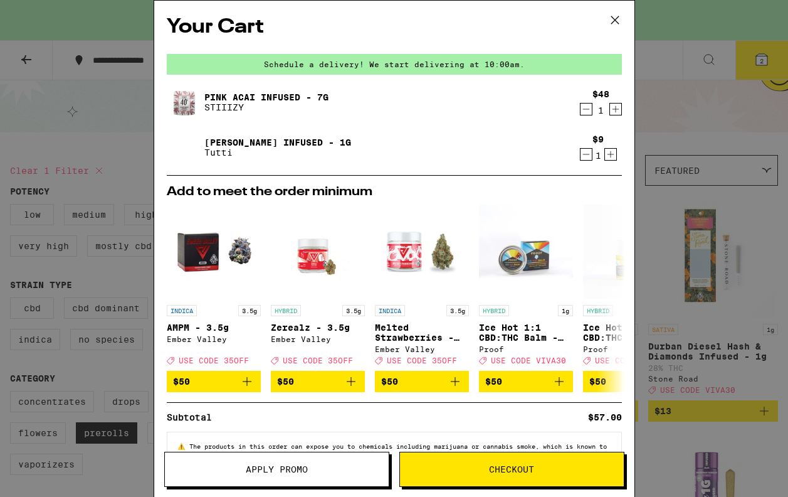
click at [497, 482] on button "Checkout" at bounding box center [511, 469] width 225 height 35
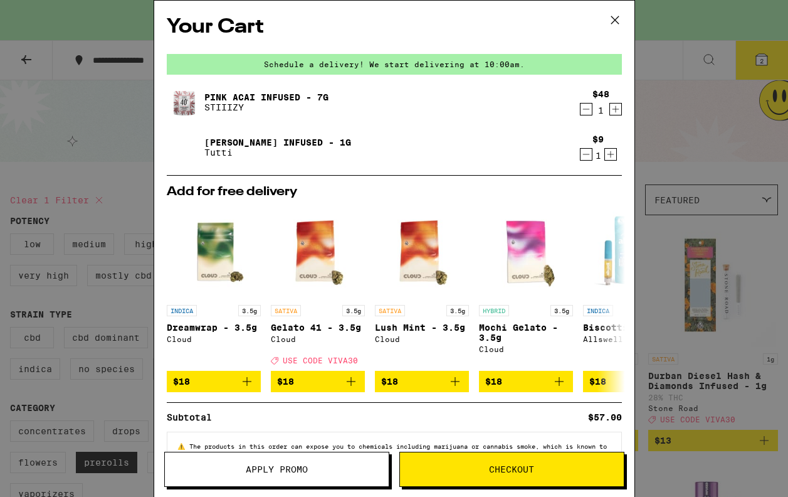
click at [253, 475] on button "Apply Promo" at bounding box center [276, 469] width 225 height 35
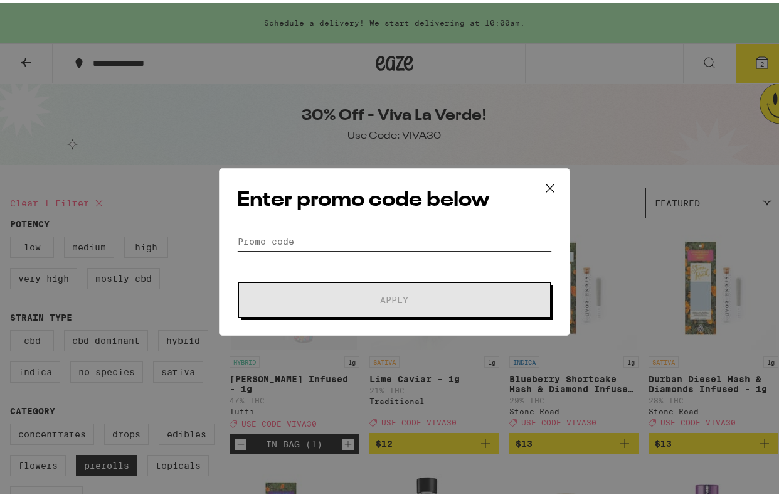
click at [334, 231] on input "Promo Code" at bounding box center [394, 238] width 315 height 19
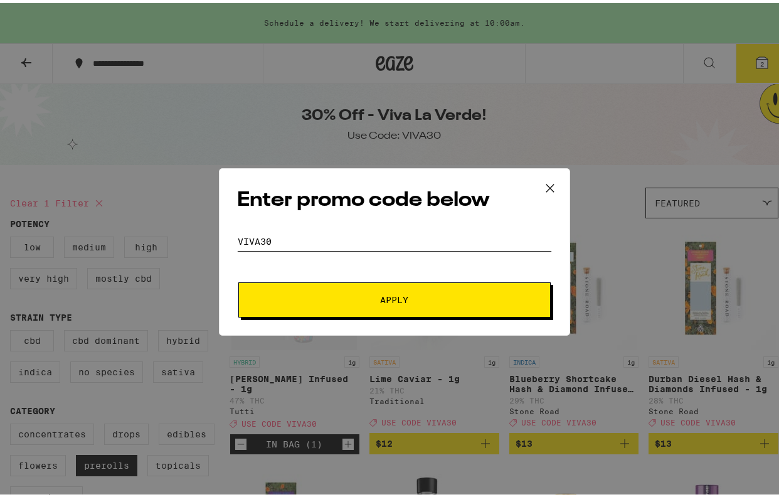
type input "VIVA30"
click at [382, 300] on span "Apply" at bounding box center [394, 296] width 28 height 9
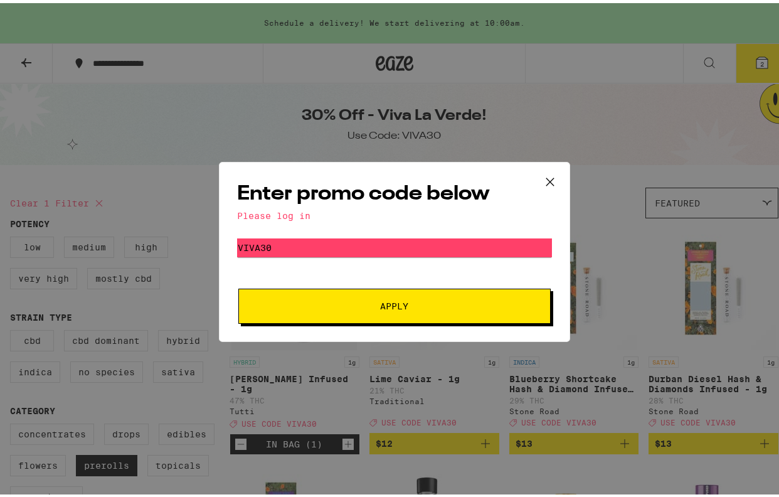
click at [384, 310] on button "Apply" at bounding box center [394, 302] width 312 height 35
click at [546, 171] on icon at bounding box center [550, 178] width 19 height 19
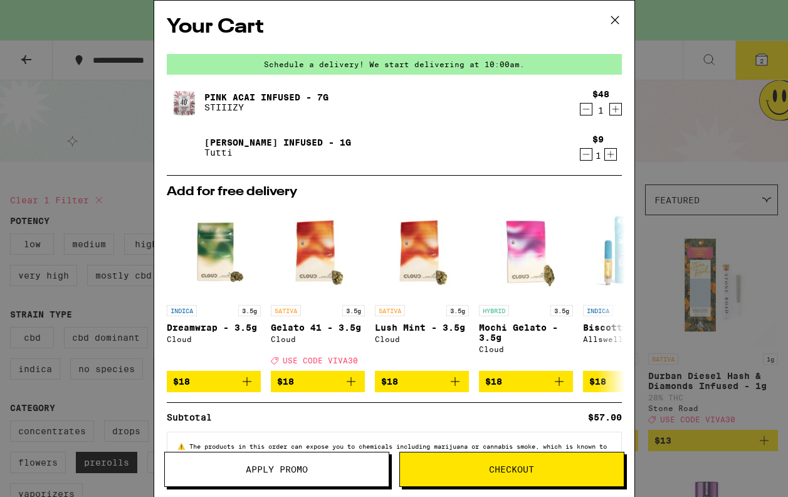
click at [36, 58] on div "Your Cart Schedule a delivery! We start delivering at 10:00am. Pink Acai Infuse…" at bounding box center [394, 248] width 788 height 497
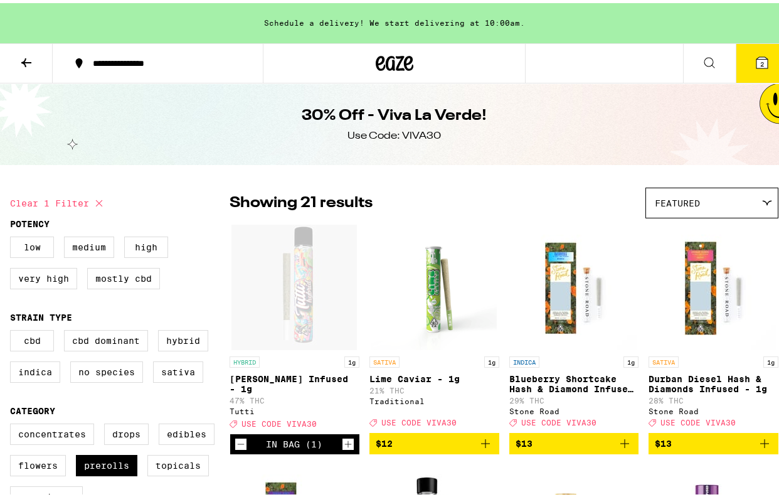
click at [27, 60] on icon at bounding box center [26, 59] width 15 height 15
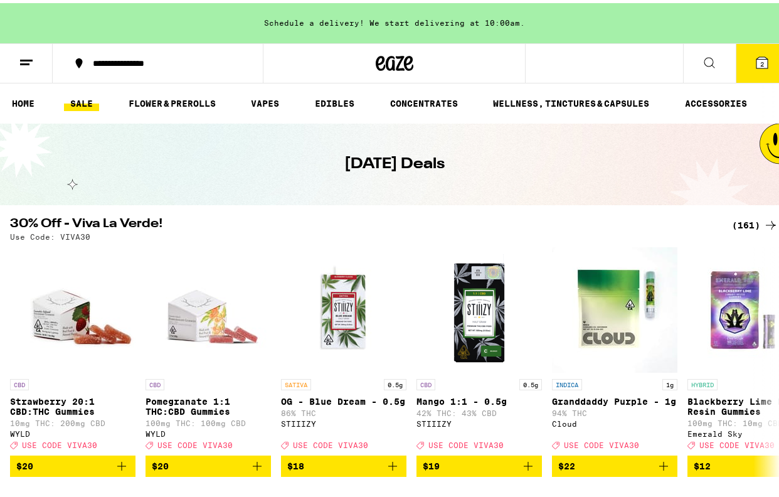
click at [34, 61] on button at bounding box center [26, 61] width 53 height 40
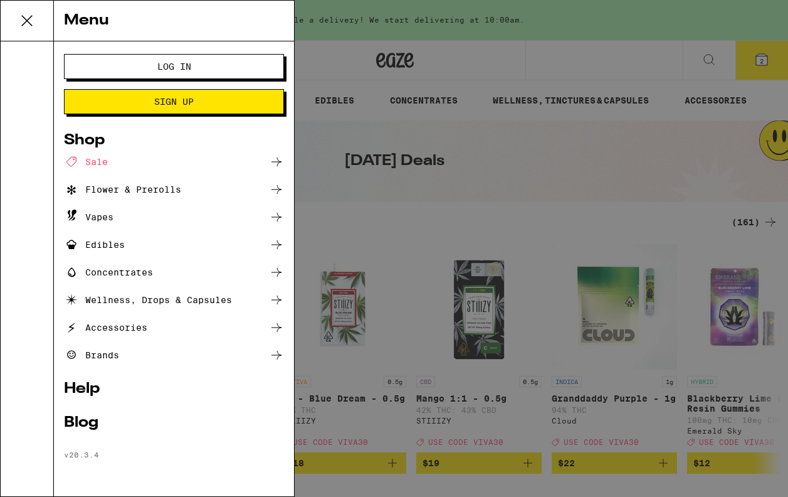
click at [156, 61] on button "Log In" at bounding box center [174, 66] width 220 height 25
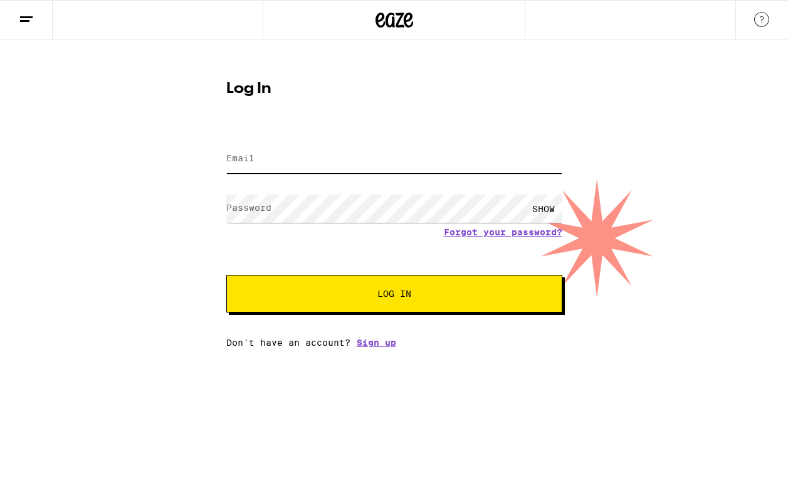
click at [365, 169] on input "Email" at bounding box center [394, 159] width 336 height 28
type input "[EMAIL_ADDRESS][DOMAIN_NAME]"
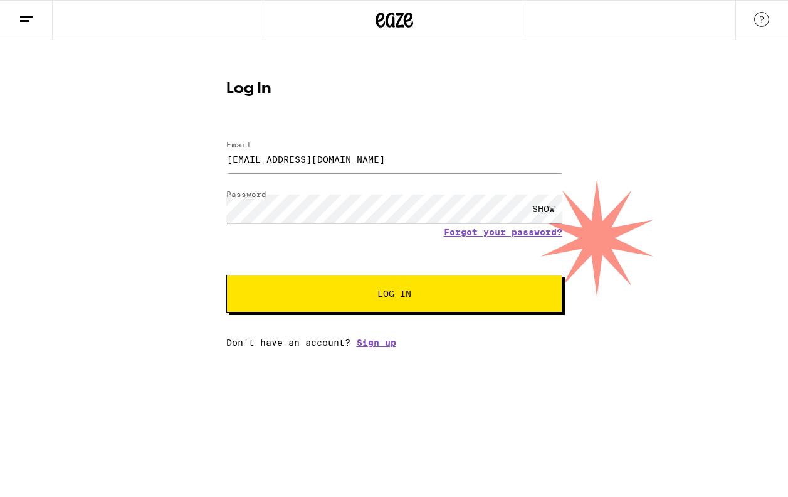
click at [226, 275] on button "Log In" at bounding box center [394, 294] width 336 height 38
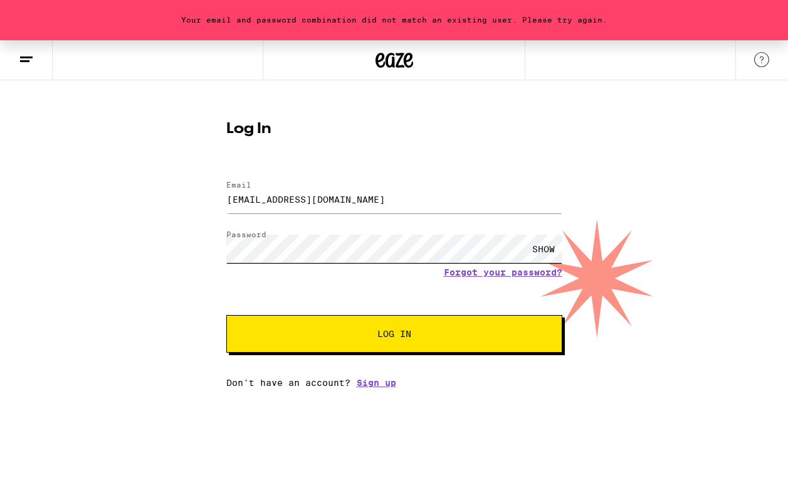
click at [226, 315] on button "Log In" at bounding box center [394, 334] width 336 height 38
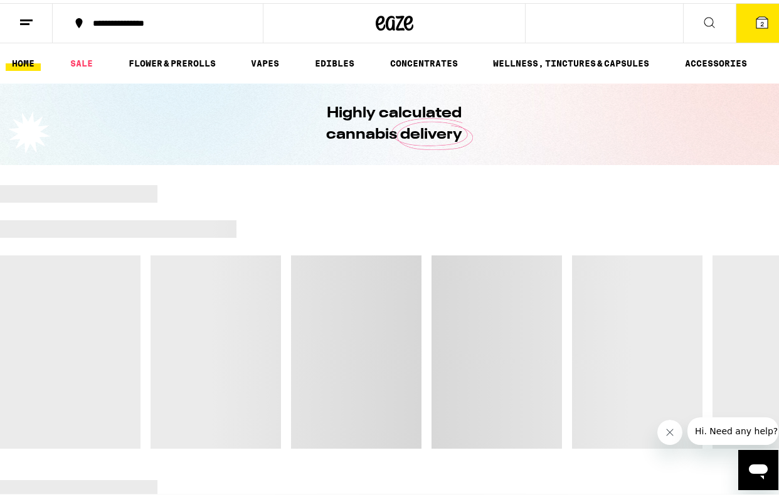
click at [23, 24] on icon at bounding box center [26, 19] width 15 height 15
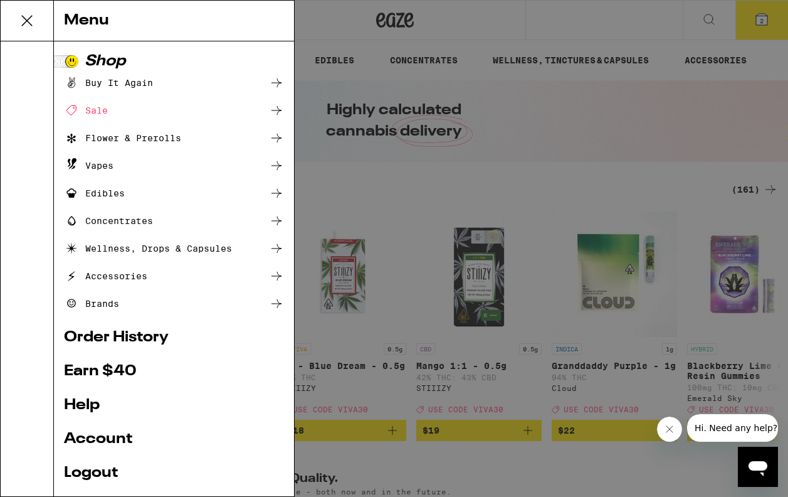
click at [147, 95] on ul "Buy It Again Sale Flower & Prerolls Vapes Edibles Concentrates Wellness, Drops …" at bounding box center [174, 193] width 220 height 236
click at [147, 80] on div "Buy It Again" at bounding box center [108, 82] width 89 height 15
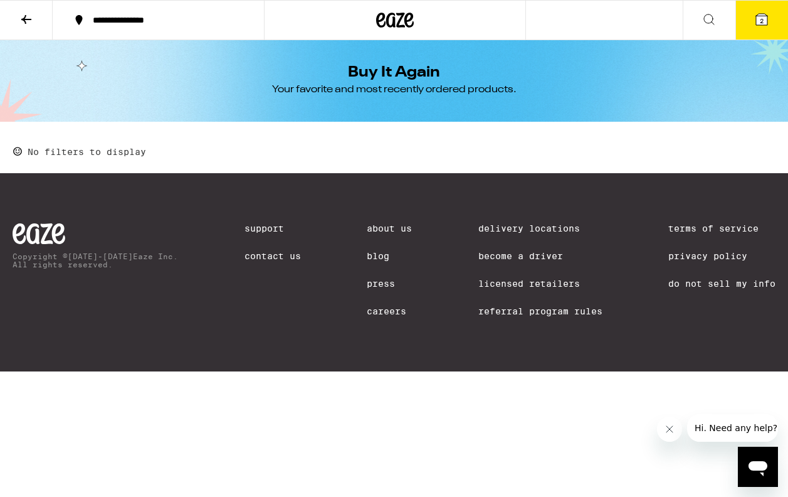
click at [715, 31] on button at bounding box center [709, 21] width 53 height 40
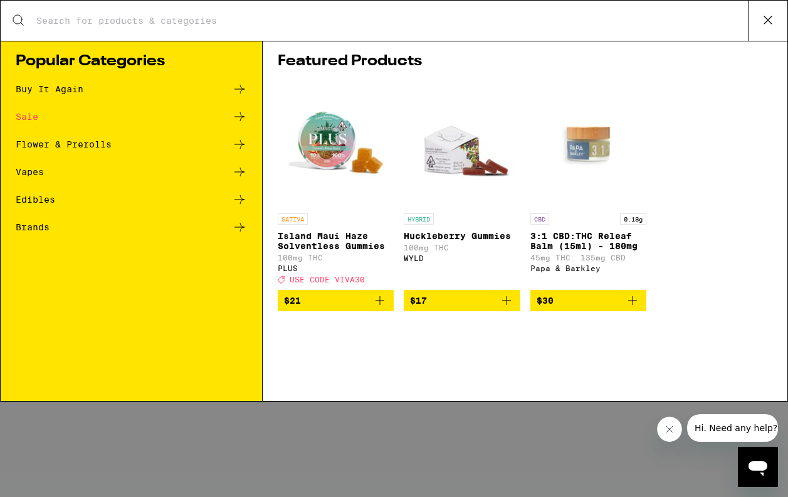
click at [118, 8] on div "Search for Products" at bounding box center [394, 21] width 787 height 40
click at [120, 24] on input "Search for Products" at bounding box center [392, 20] width 712 height 11
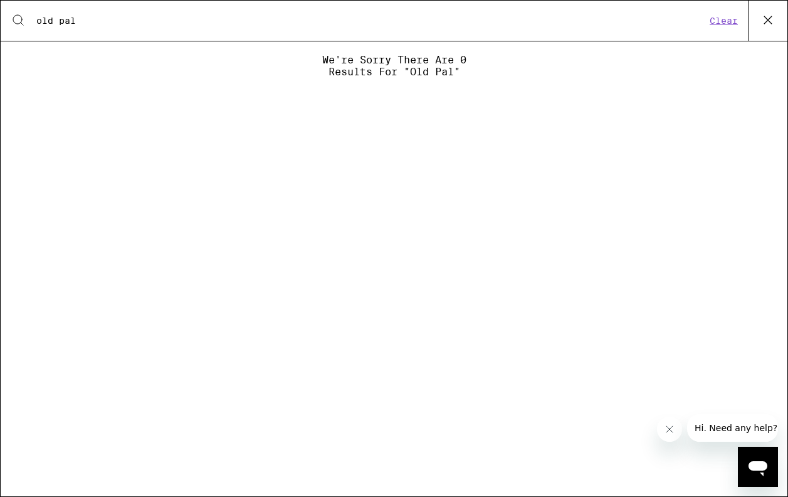
type input "old pal"
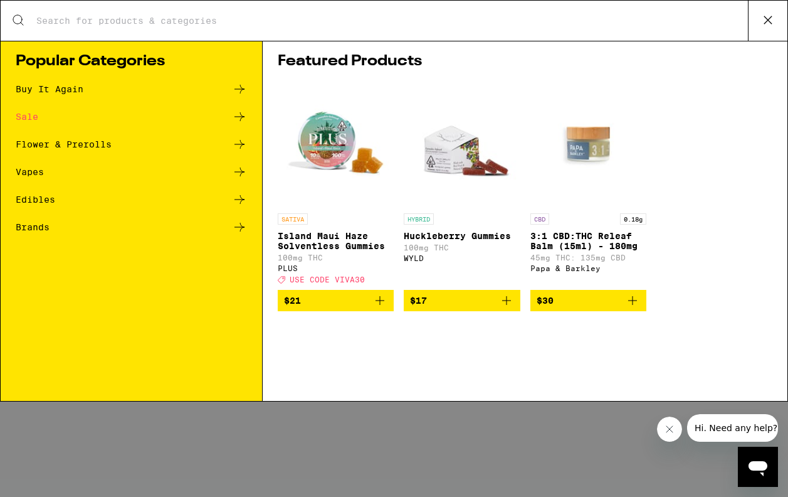
click at [82, 144] on div "Flower & Prerolls" at bounding box center [64, 144] width 96 height 9
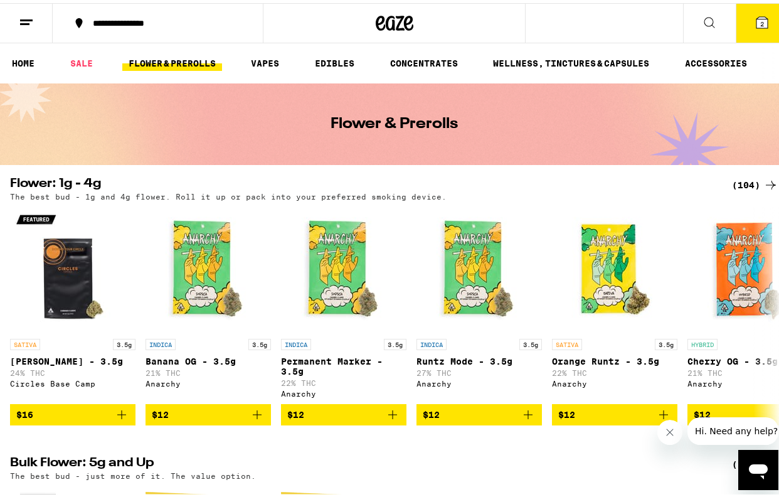
click at [771, 24] on button "2" at bounding box center [762, 20] width 53 height 39
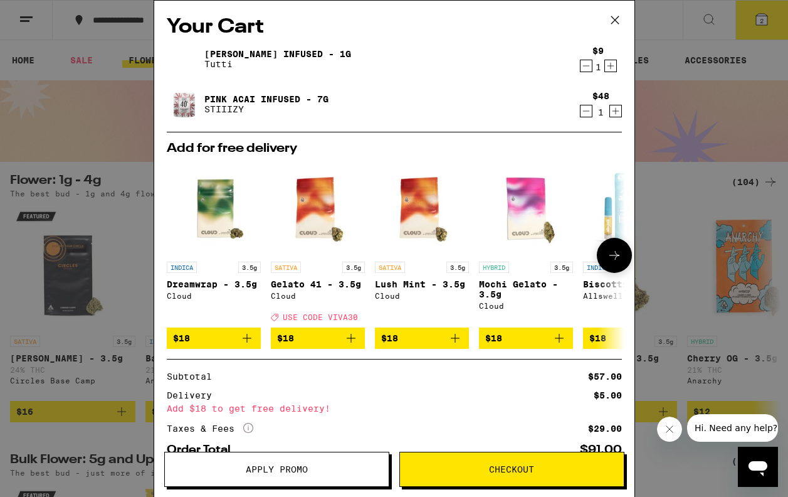
scroll to position [81, 0]
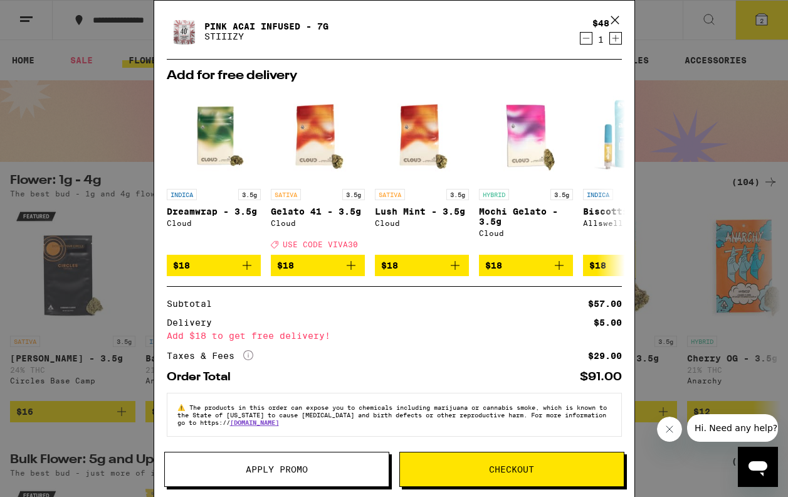
drag, startPoint x: 617, startPoint y: 16, endPoint x: 574, endPoint y: 142, distance: 133.1
click at [574, 142] on div "Your Cart [PERSON_NAME] Infused - 1g Tutti $9 1 Pink Acai Infused - 7g STIIIZY …" at bounding box center [395, 248] width 482 height 497
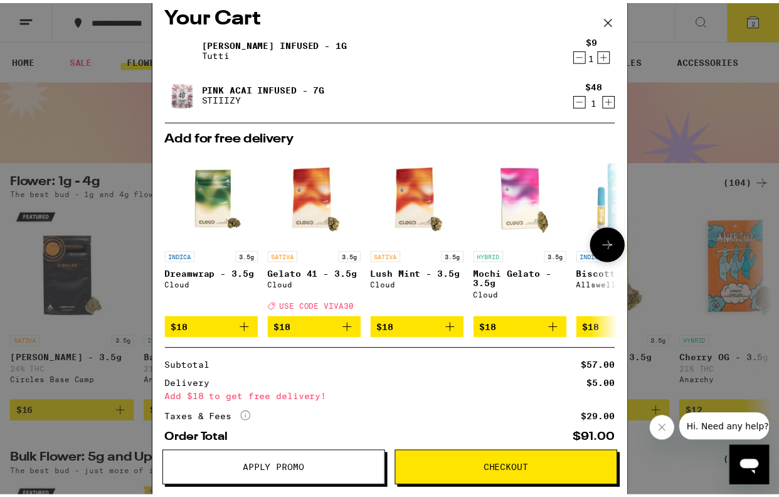
scroll to position [0, 0]
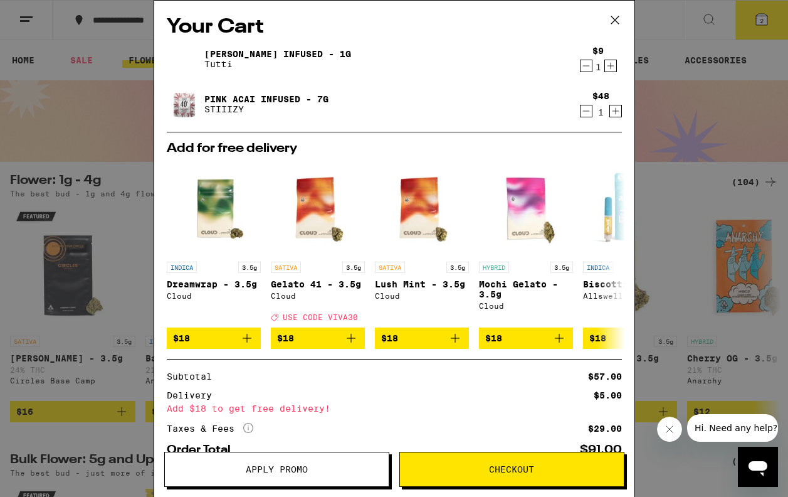
click at [617, 18] on icon at bounding box center [615, 20] width 19 height 19
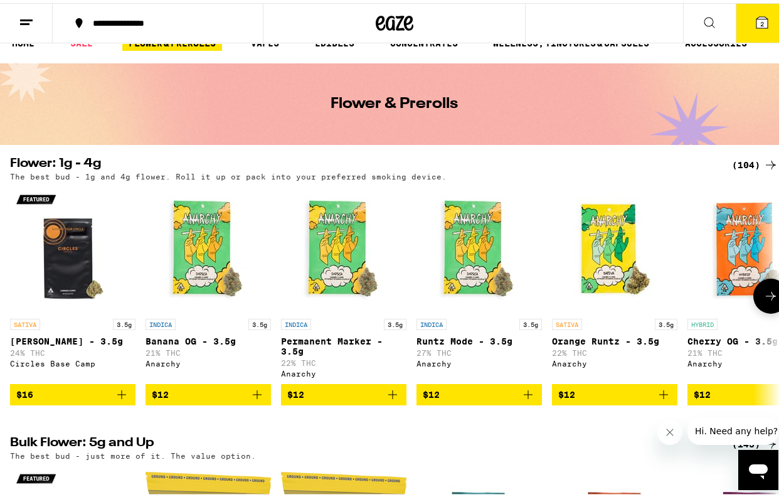
scroll to position [21, 0]
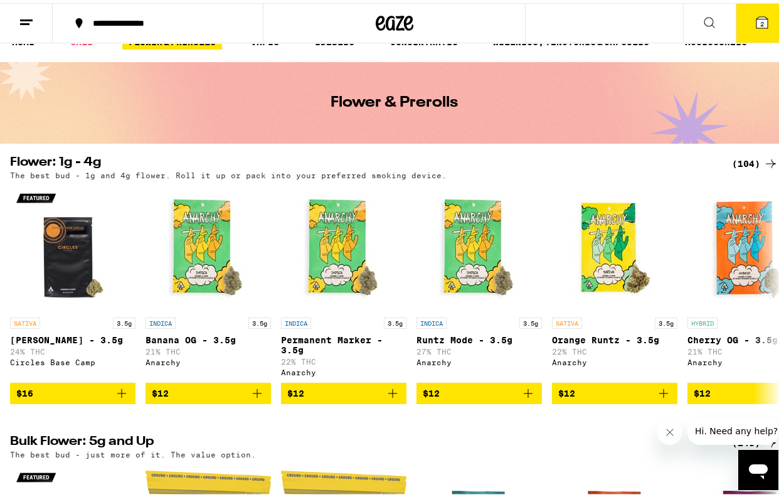
click at [742, 20] on button "2" at bounding box center [762, 20] width 53 height 39
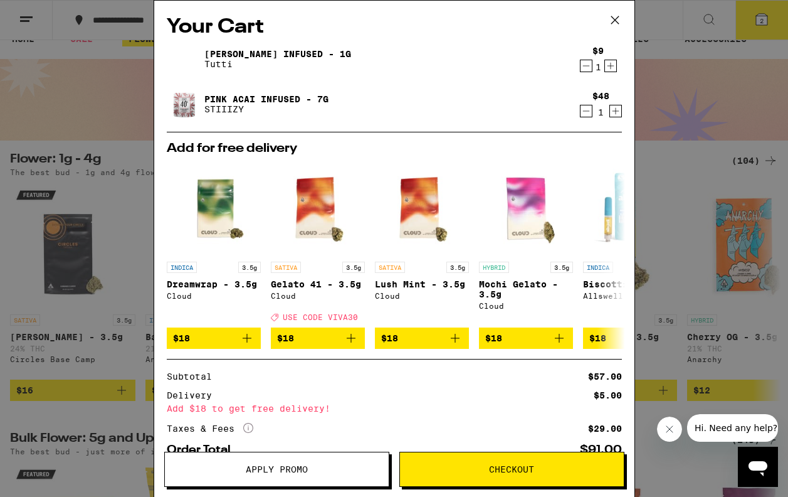
click at [616, 23] on icon at bounding box center [615, 20] width 19 height 19
